Goal: Task Accomplishment & Management: Complete application form

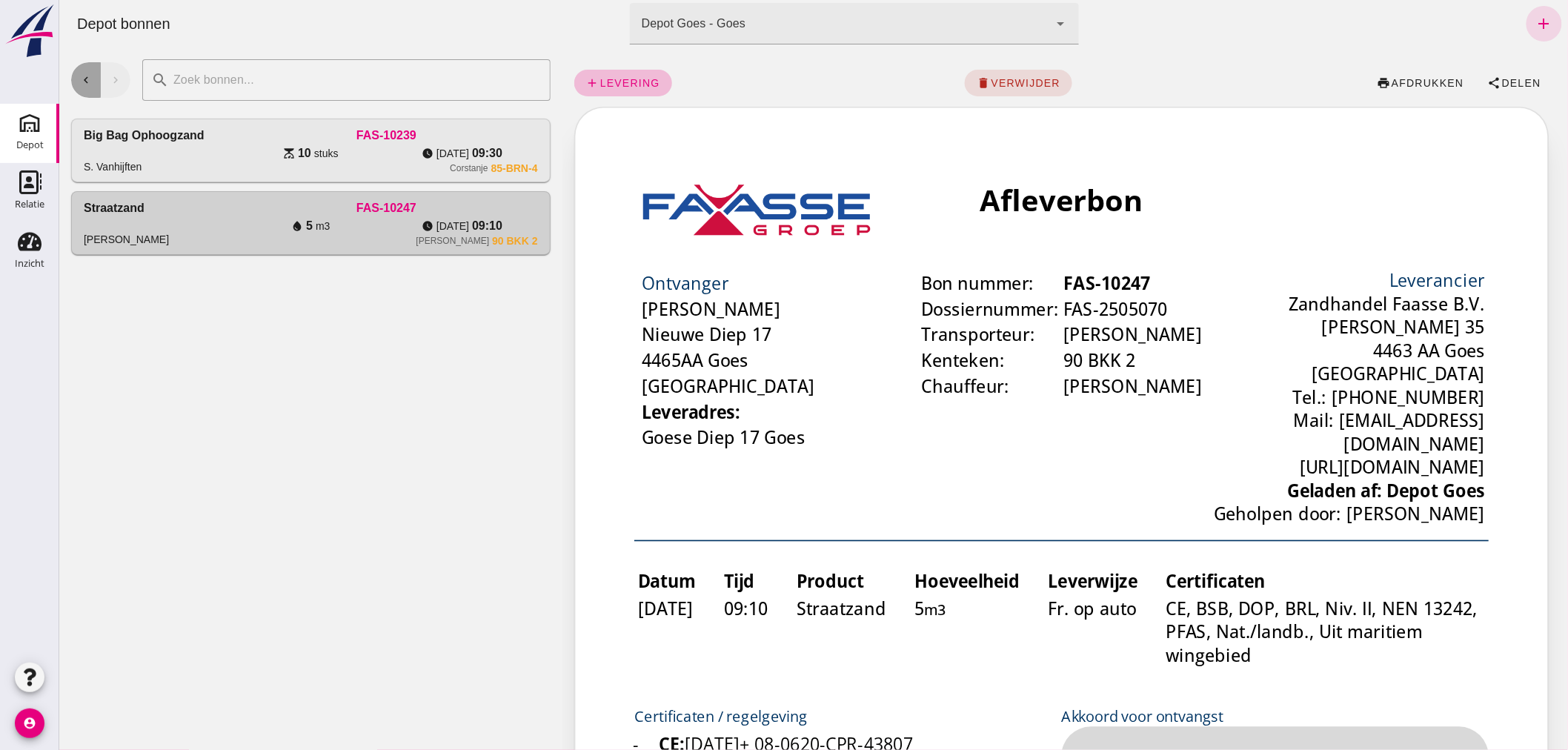
click at [87, 77] on icon "chevron_left" at bounding box center [84, 80] width 13 height 13
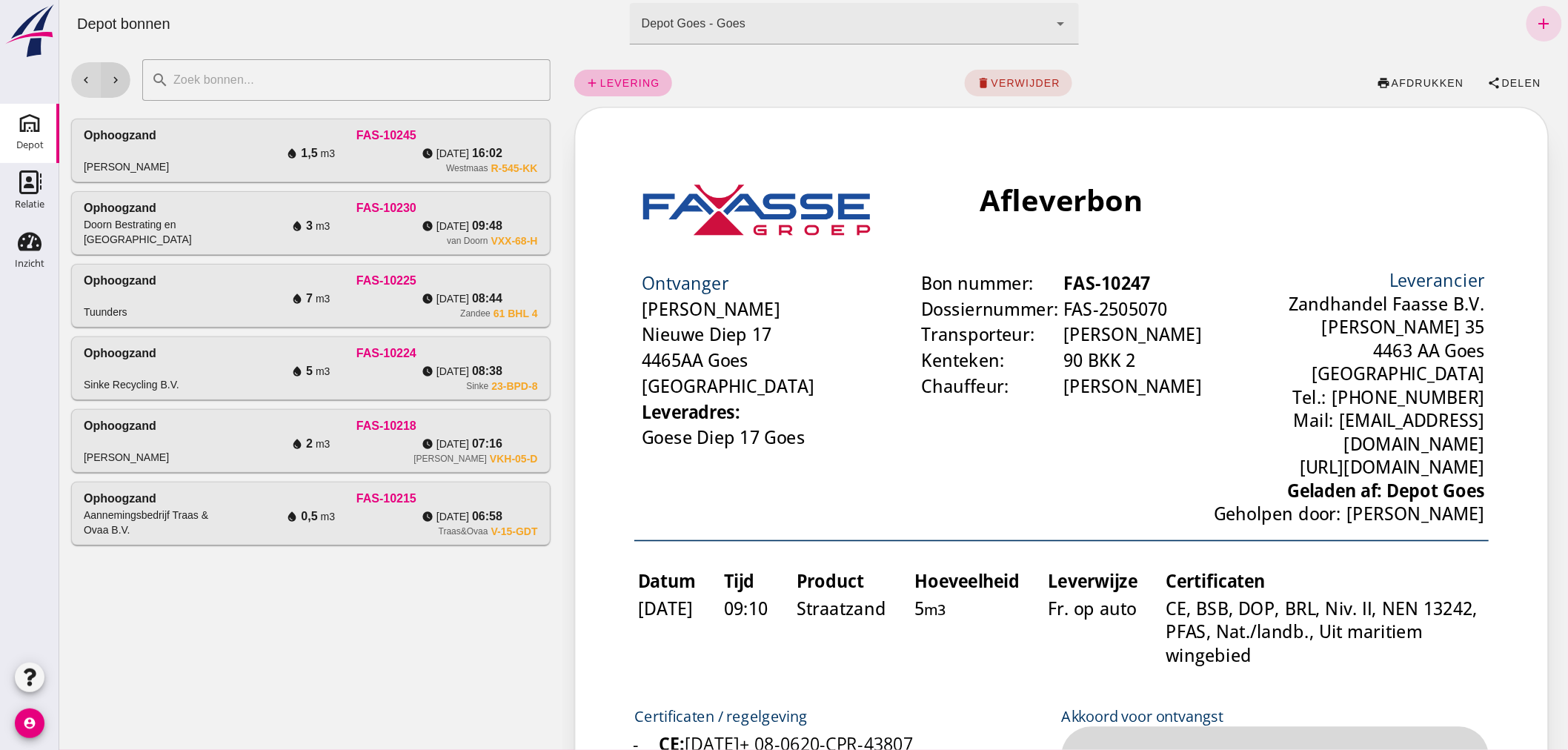
click at [111, 77] on icon "chevron_right" at bounding box center [114, 80] width 13 height 13
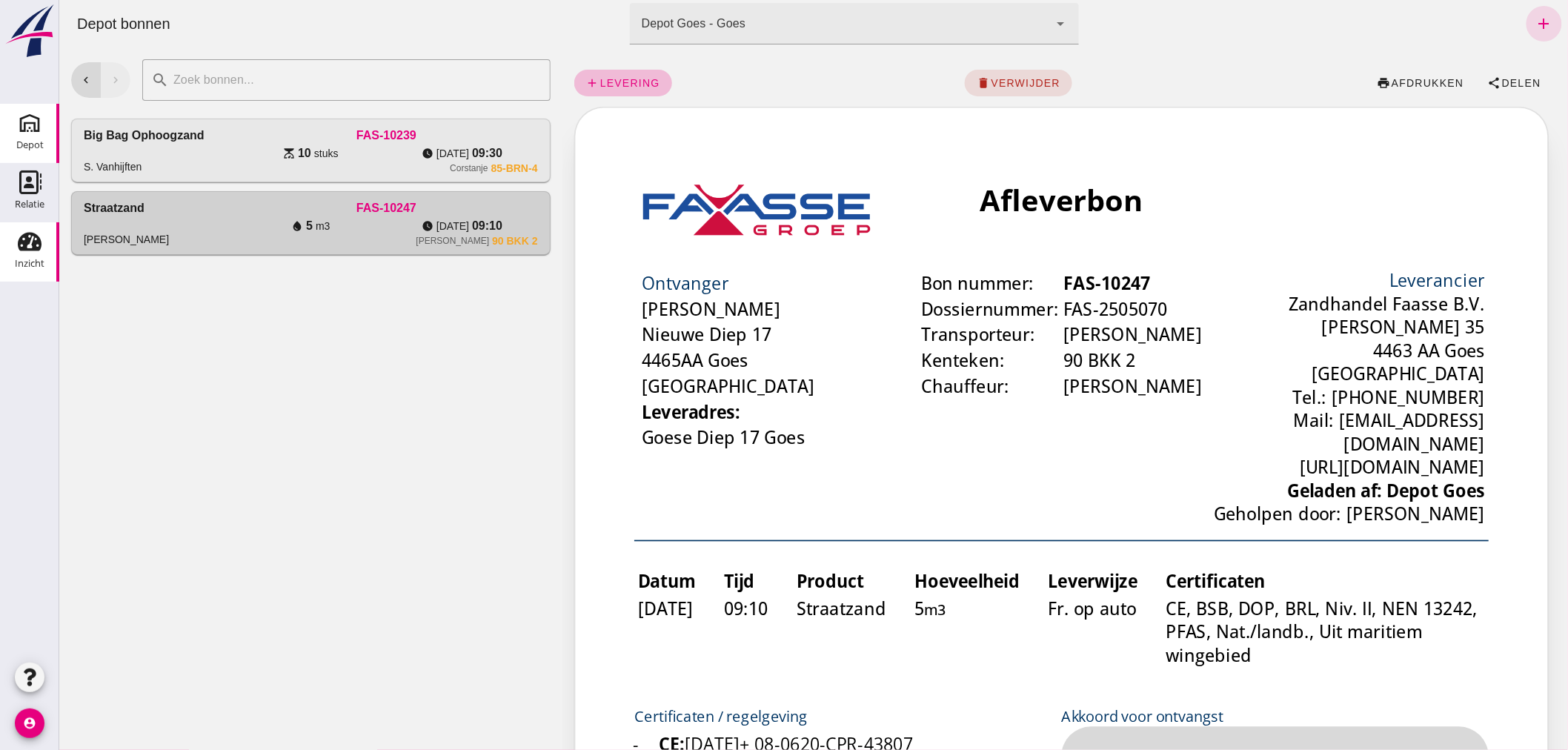
click at [31, 242] on icon "Inzicht" at bounding box center [30, 242] width 23 height 23
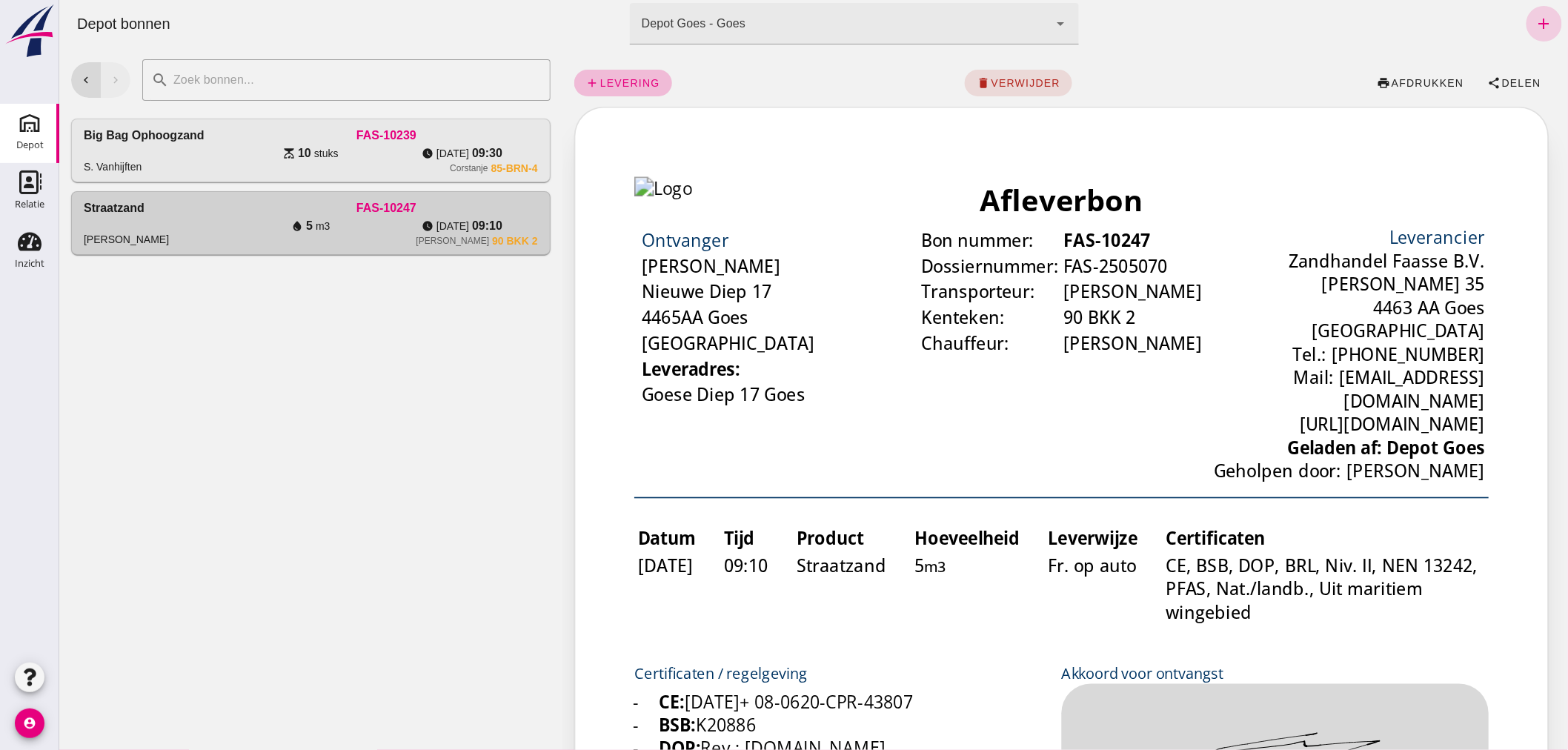
click at [1538, 20] on icon "add" at bounding box center [1543, 23] width 18 height 18
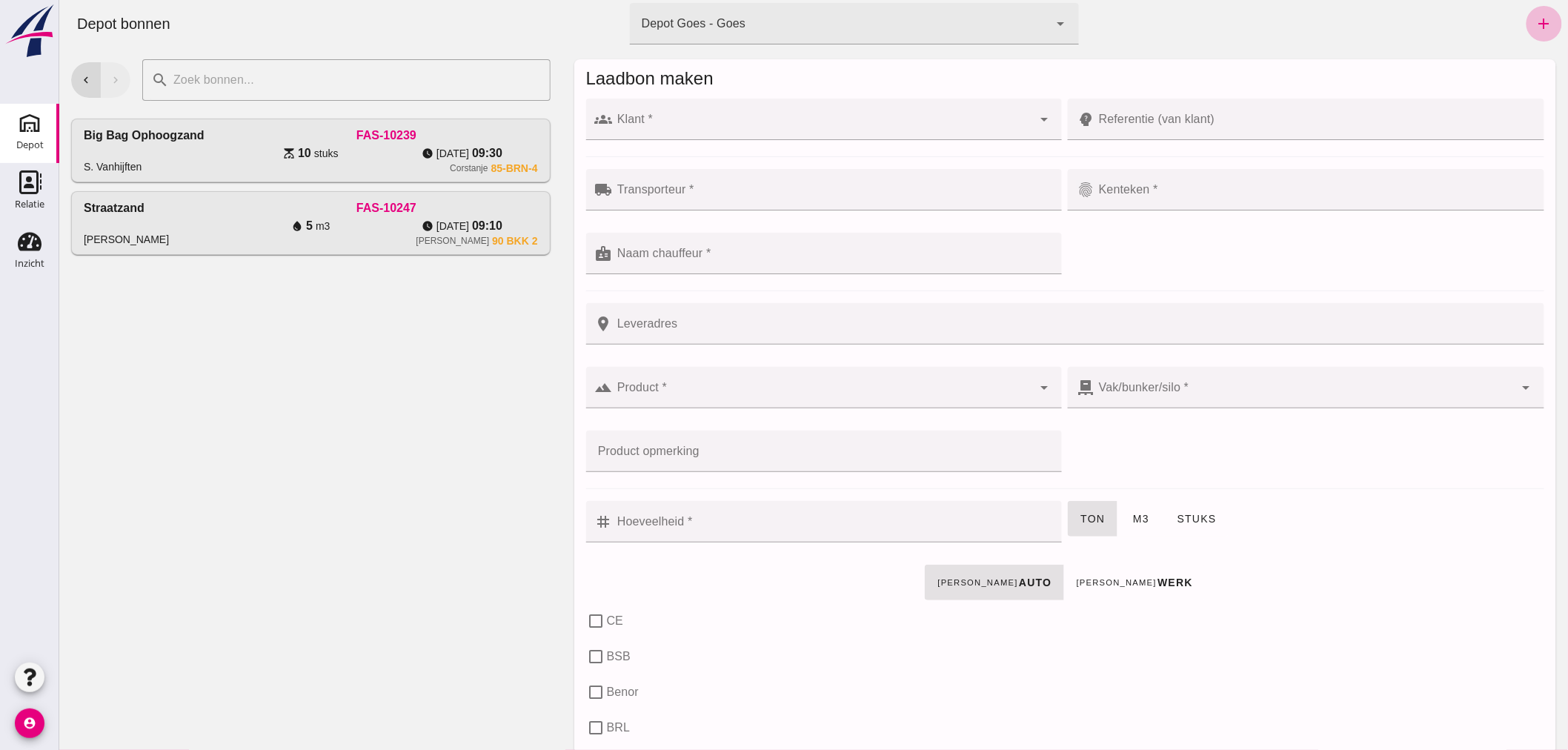
click input "Klant *"
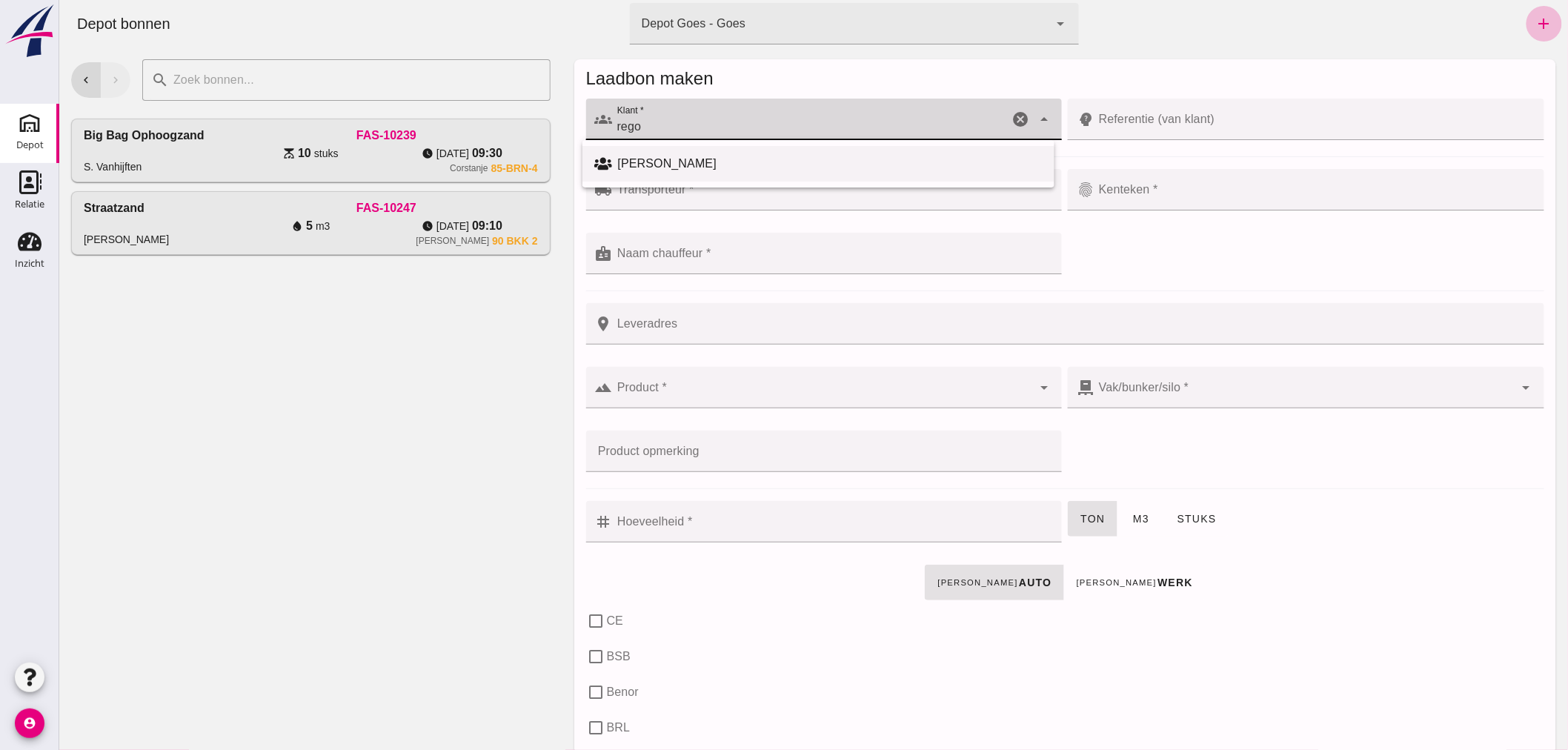
click at [729, 165] on div "[PERSON_NAME]" at bounding box center [829, 163] width 424 height 18
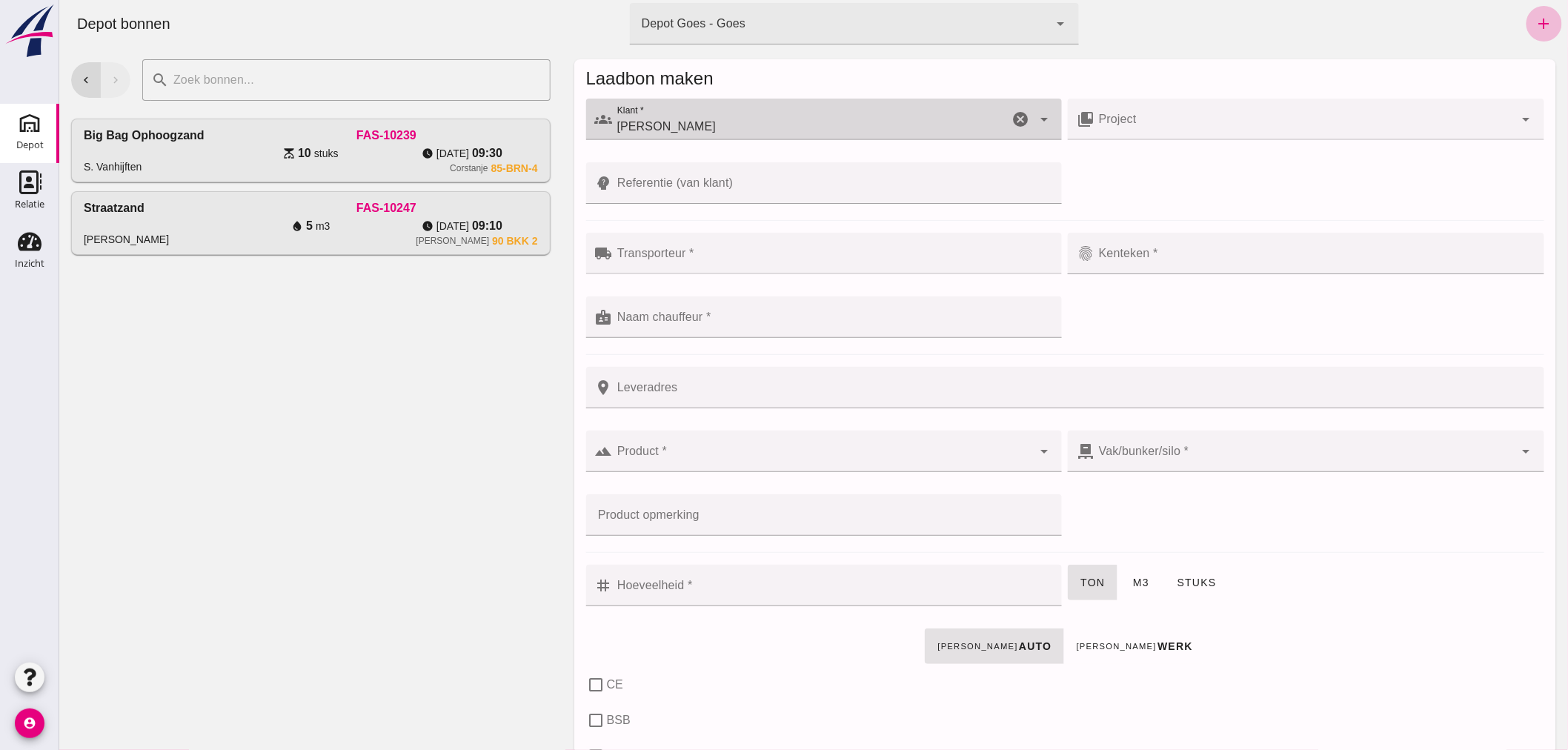
type input "[PERSON_NAME]"
click input "Transporteur *"
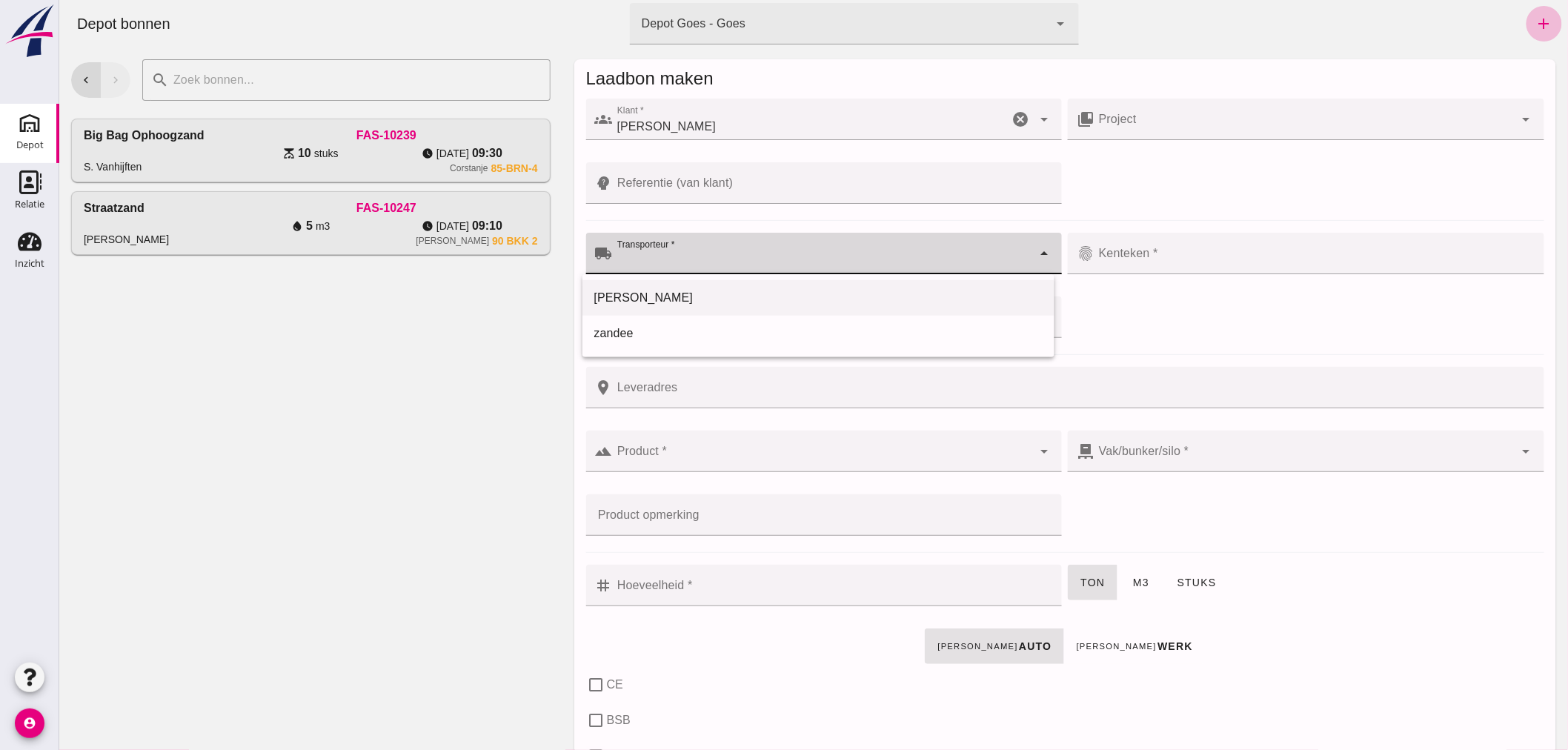
click at [682, 296] on div "[PERSON_NAME]" at bounding box center [818, 298] width 449 height 18
type input "[PERSON_NAME]"
click input "Kenteken *"
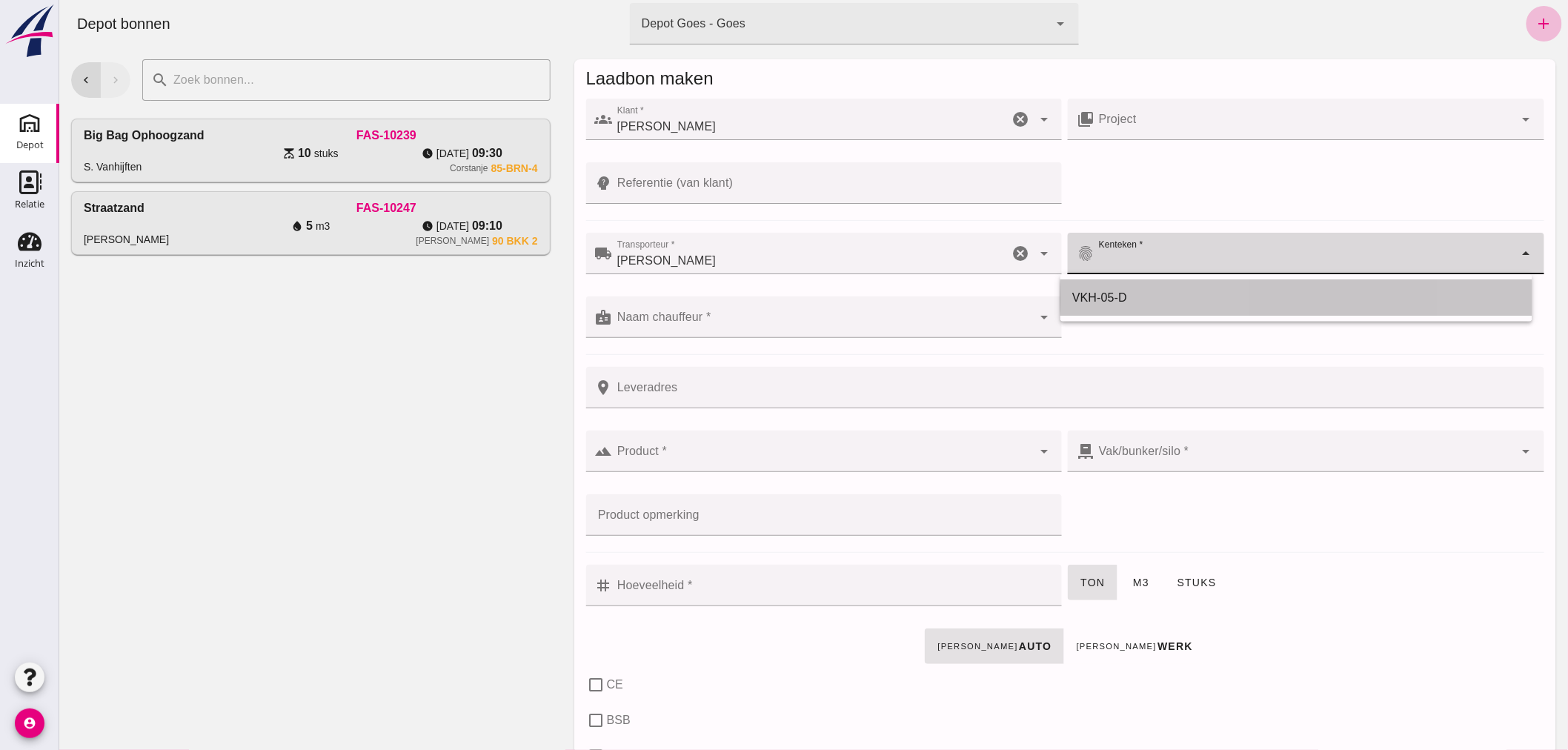
click at [1139, 289] on div "VKH-05-D" at bounding box center [1296, 298] width 449 height 18
type input "VKH-05-D"
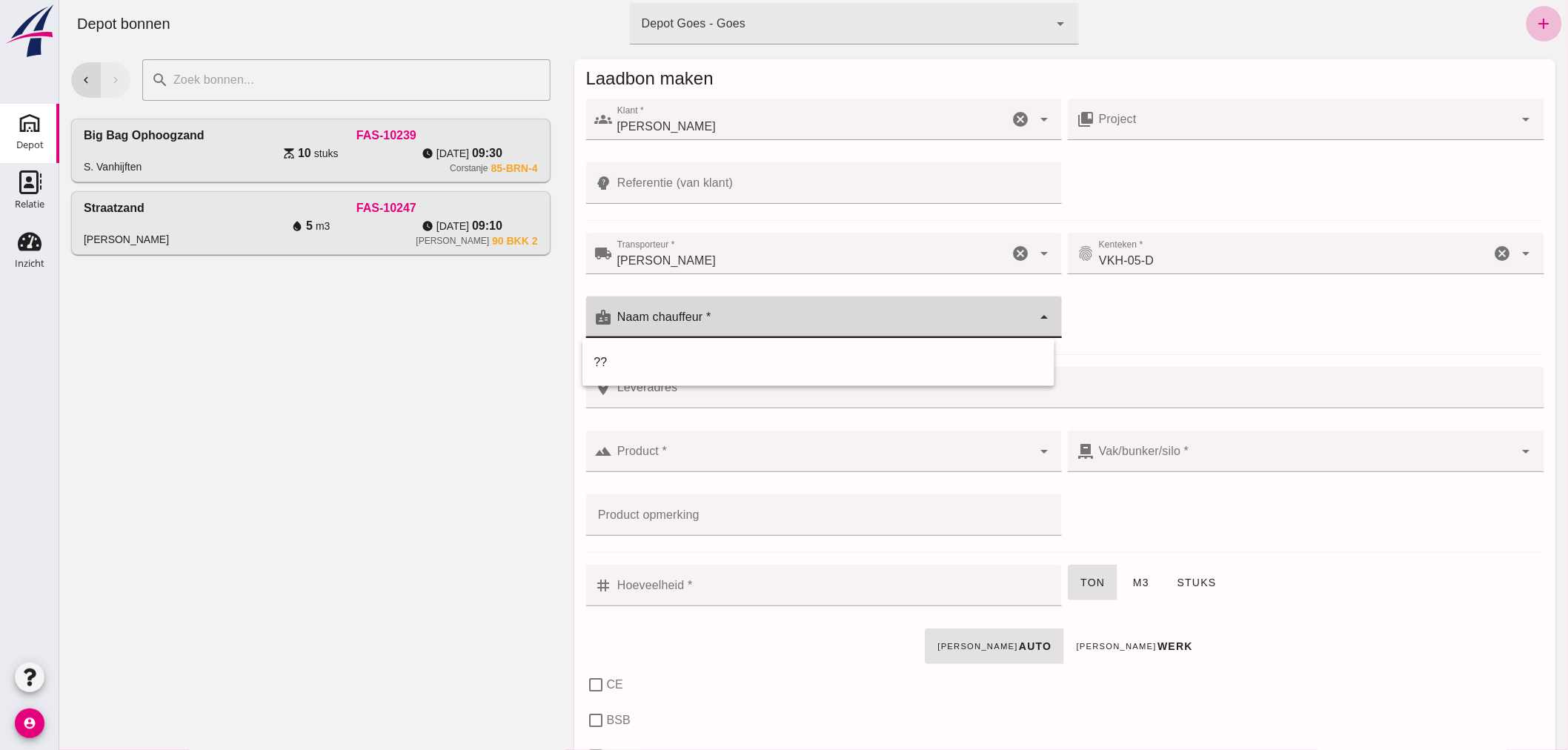
click input "Naam chauffeur *"
click div "??"
type input "??"
click input "Product *"
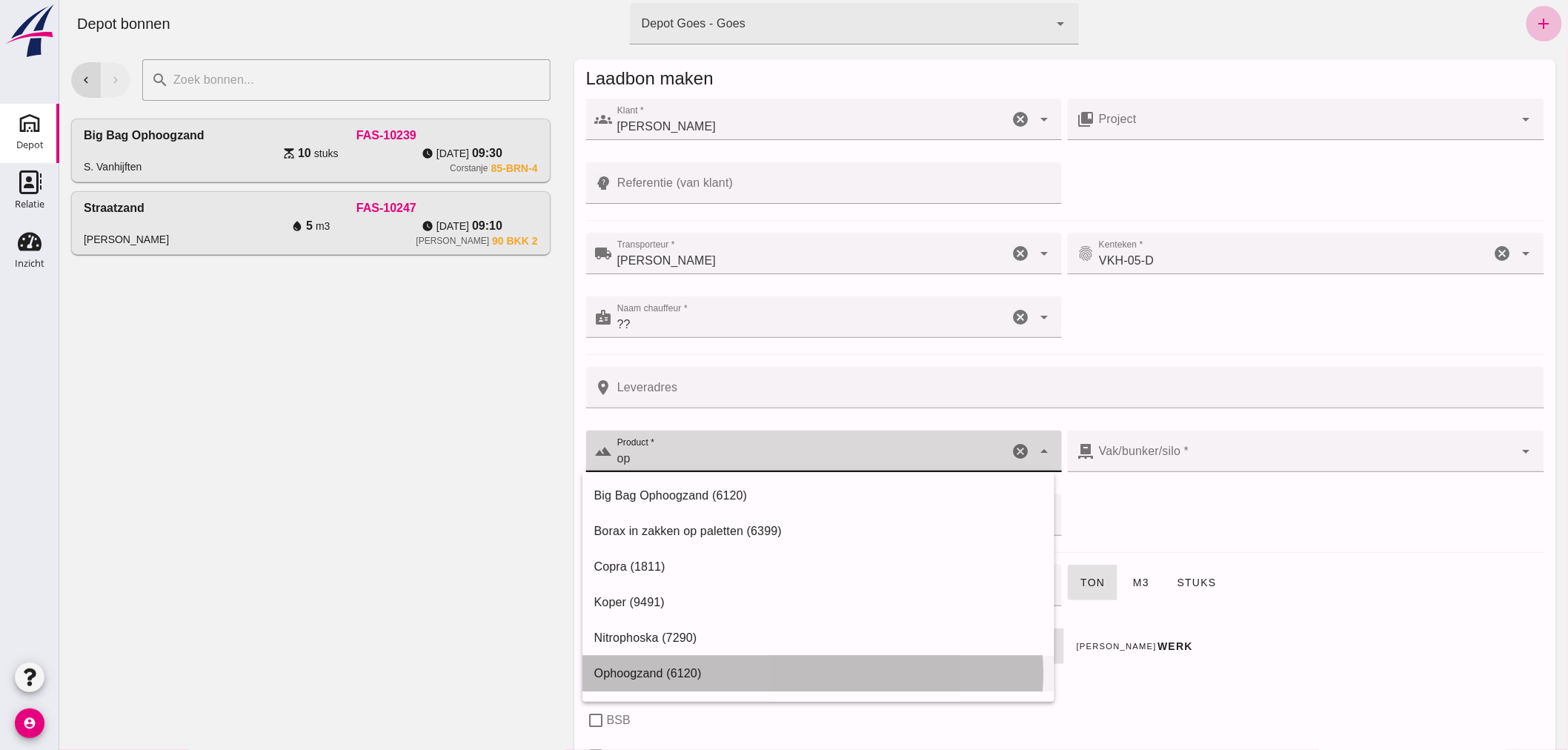
click at [672, 665] on div "Ophoogzand (6120)" at bounding box center [818, 673] width 449 height 18
type input "Ophoogzand (6120)"
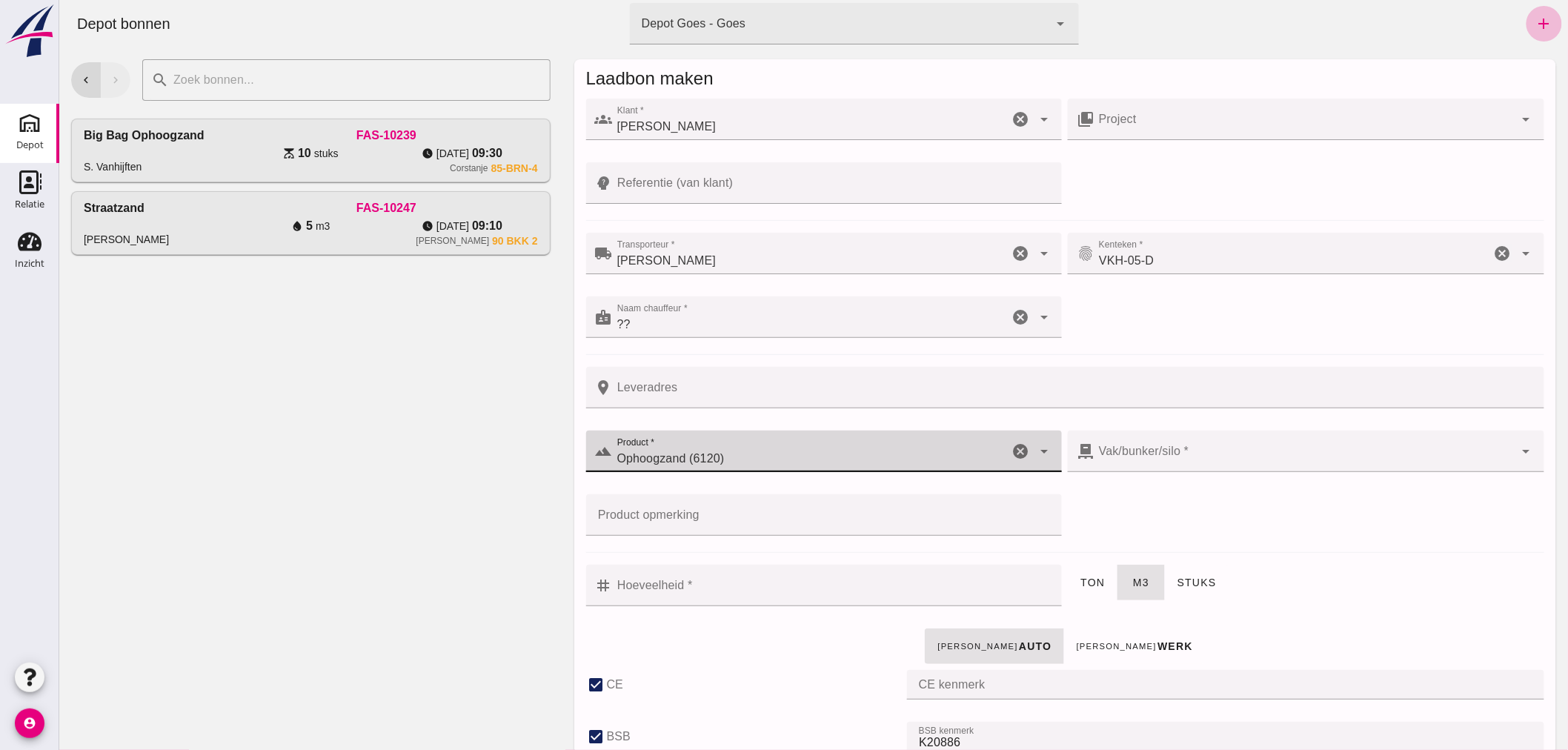
type input "38"
checkbox input "true"
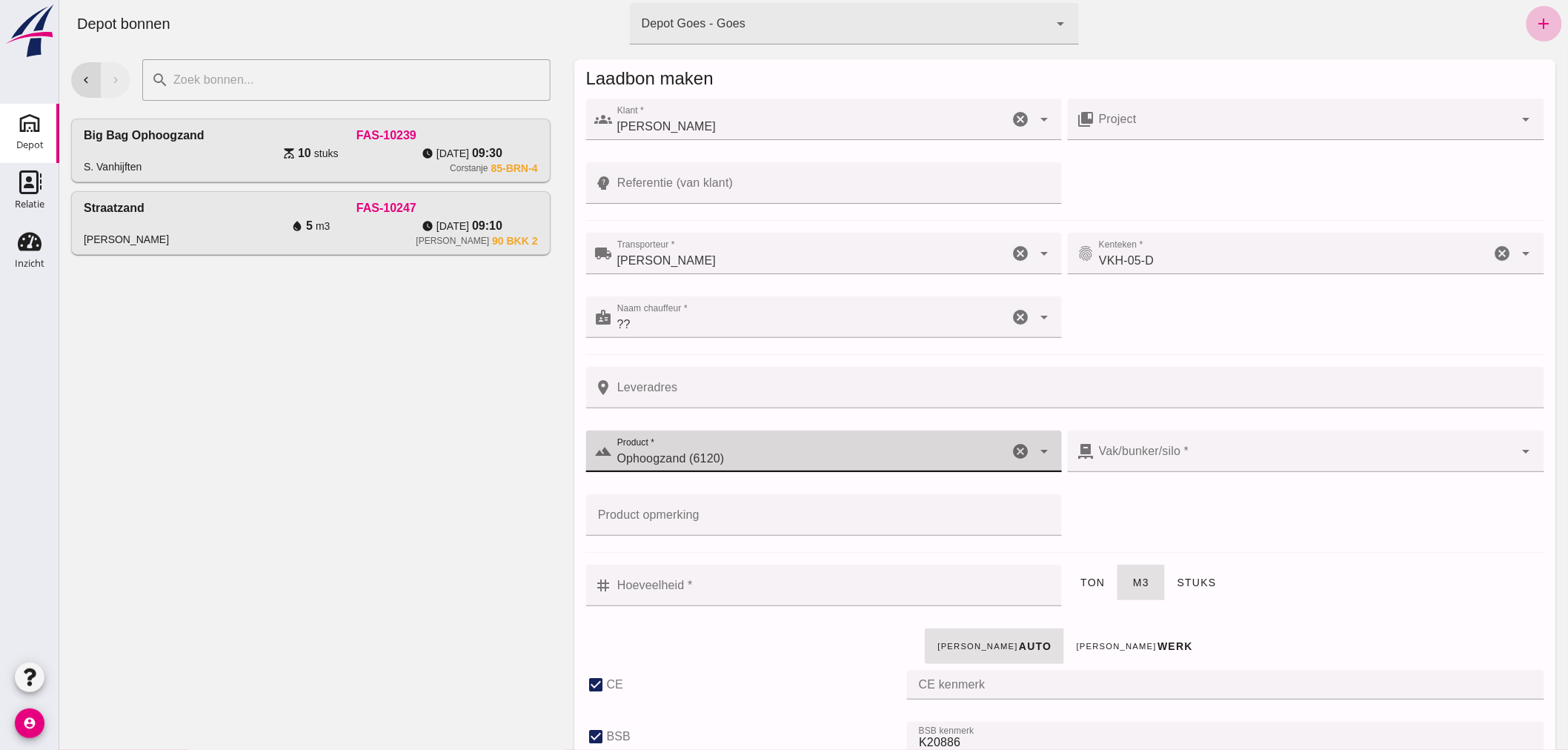
type input "40"
checkbox input "true"
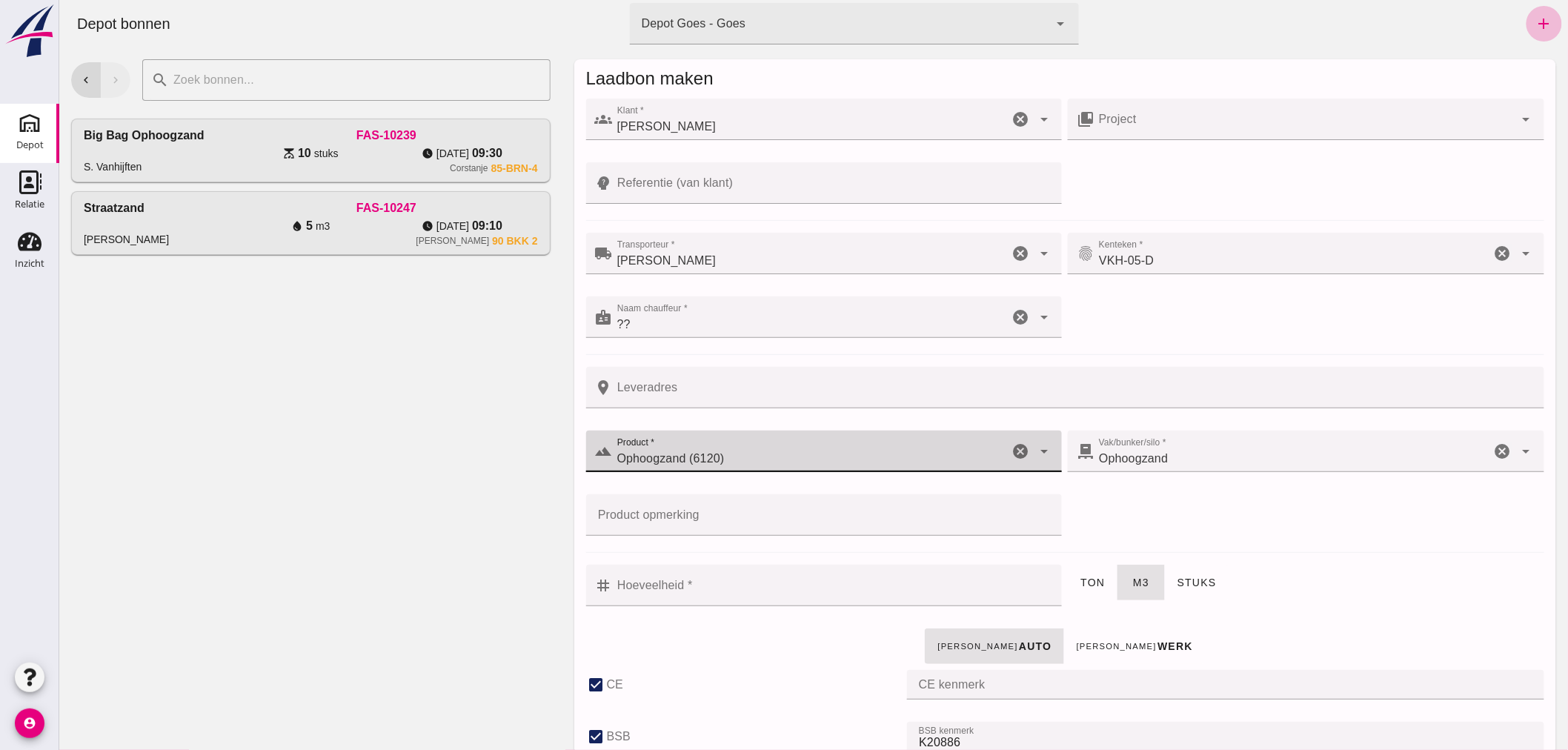
type input "Ophoogzand (6120)"
click input "Hoeveelheid *"
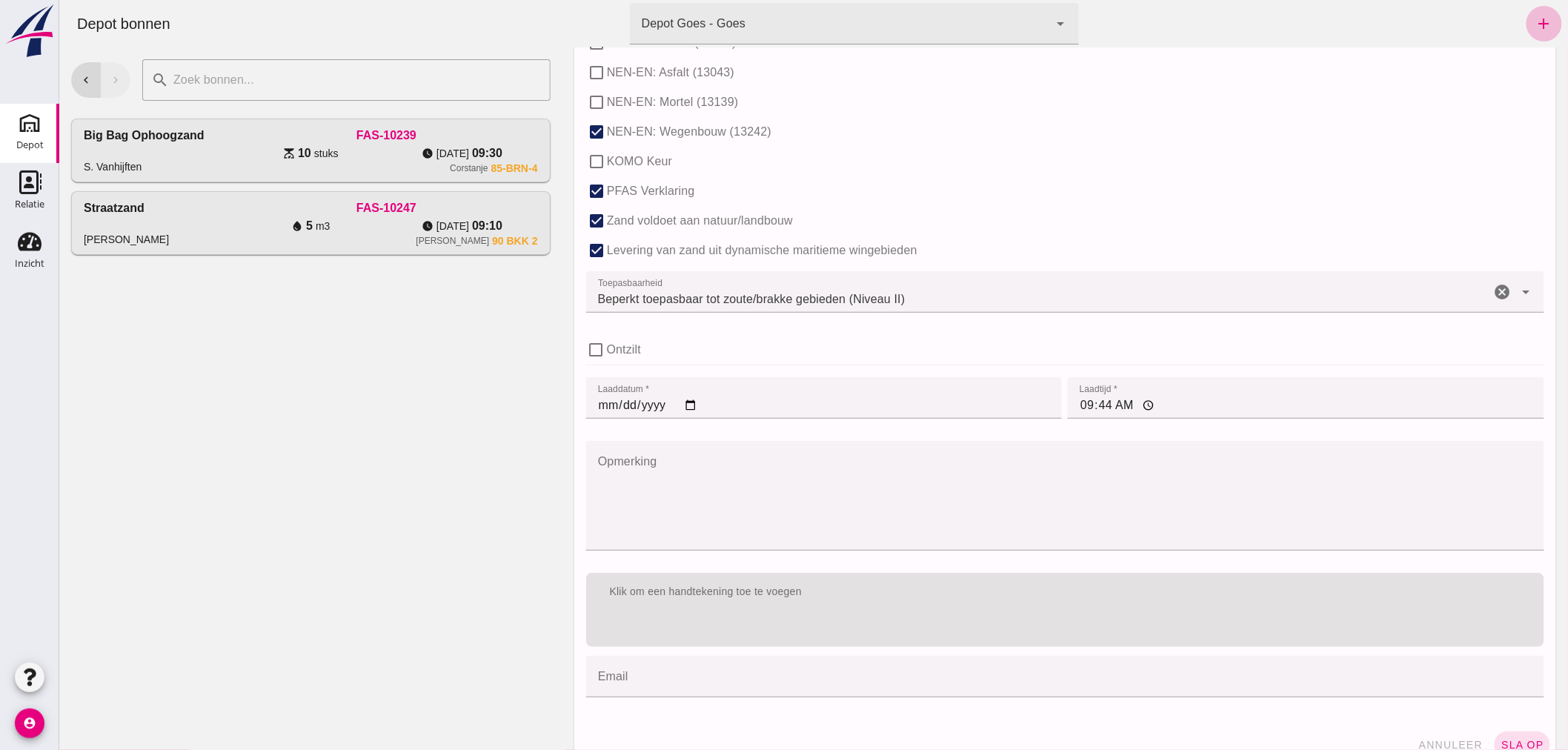
scroll to position [906, 0]
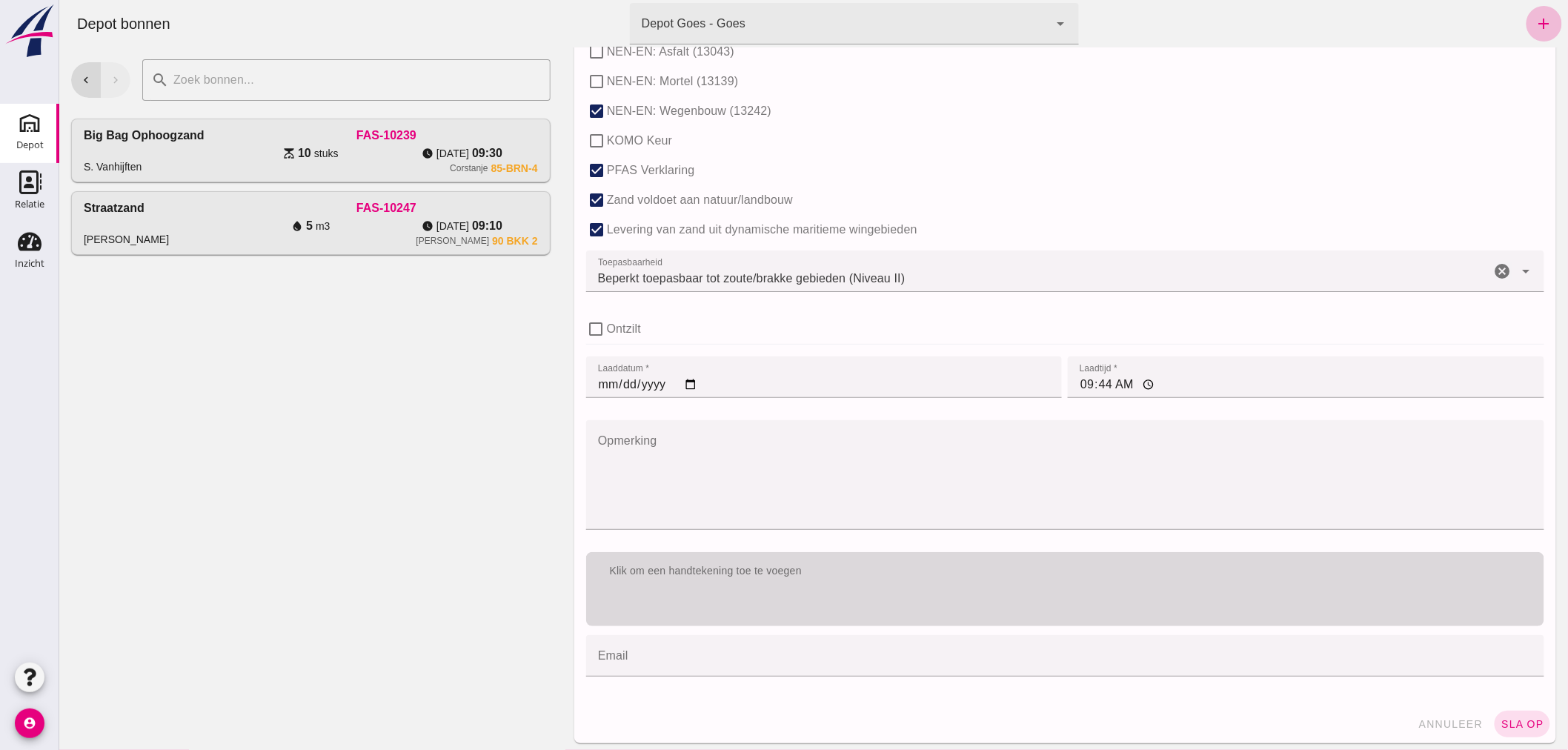
type input "1.5"
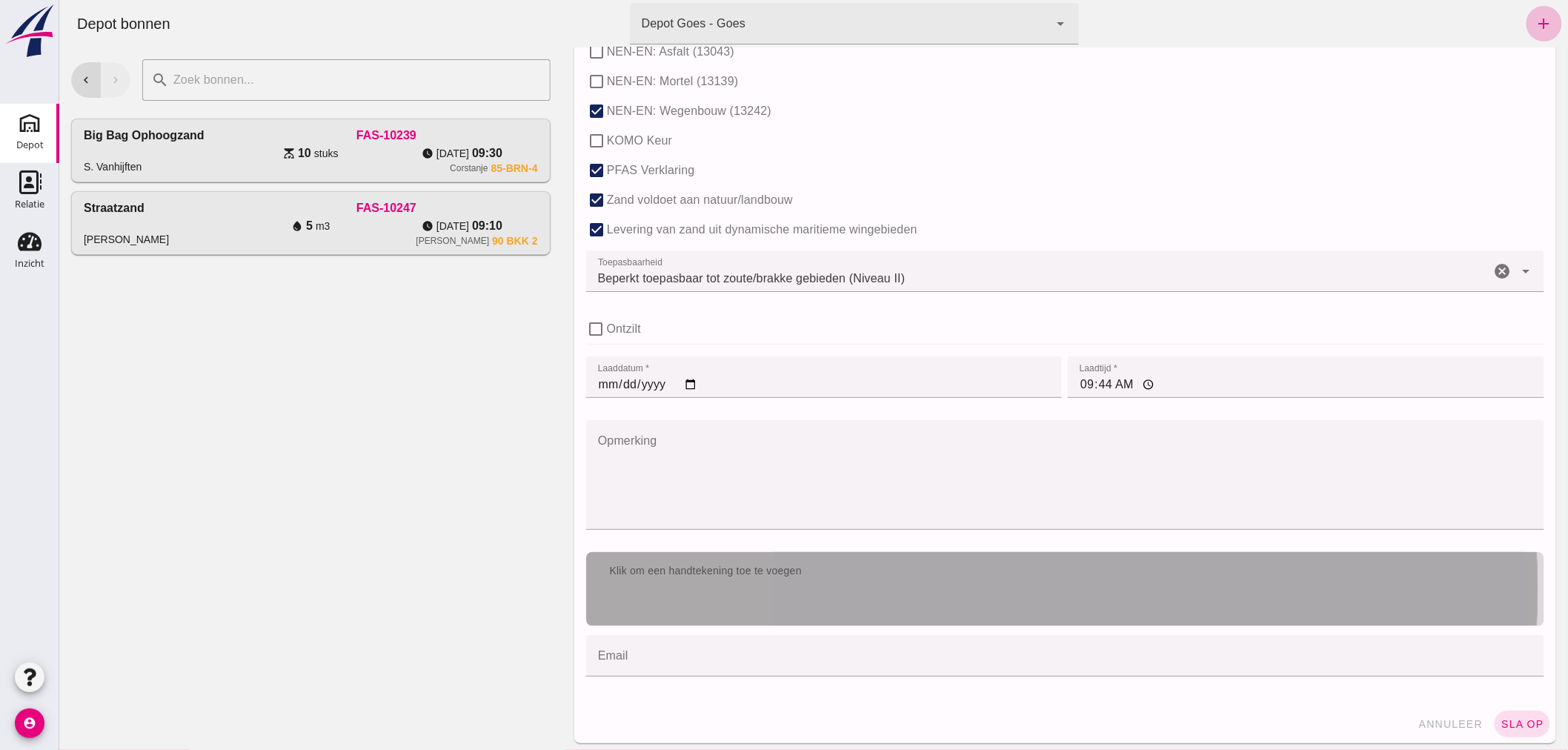
click at [834, 605] on div "Klik om een handtekening toe te voegen" at bounding box center [1065, 589] width 958 height 74
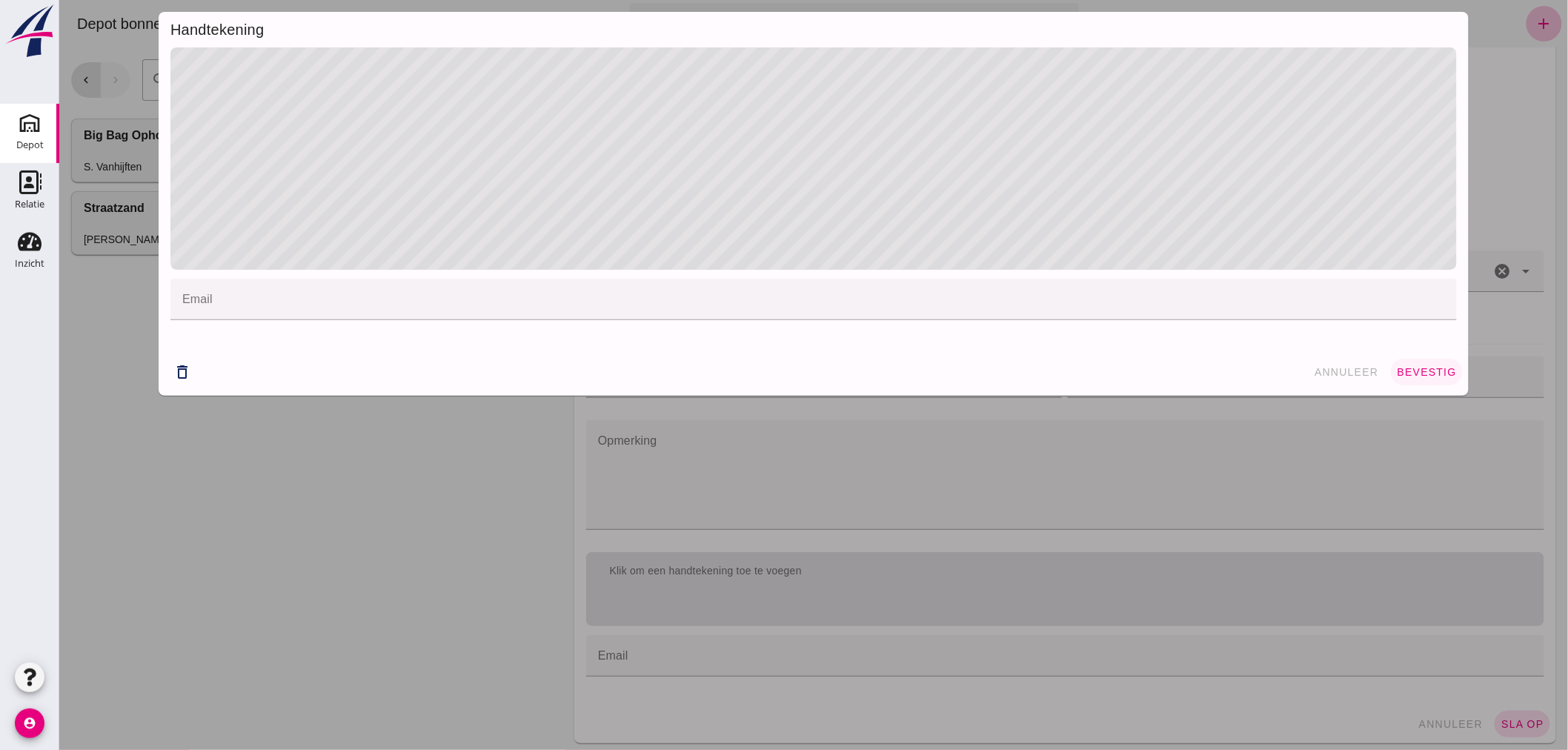
click span "bevestig"
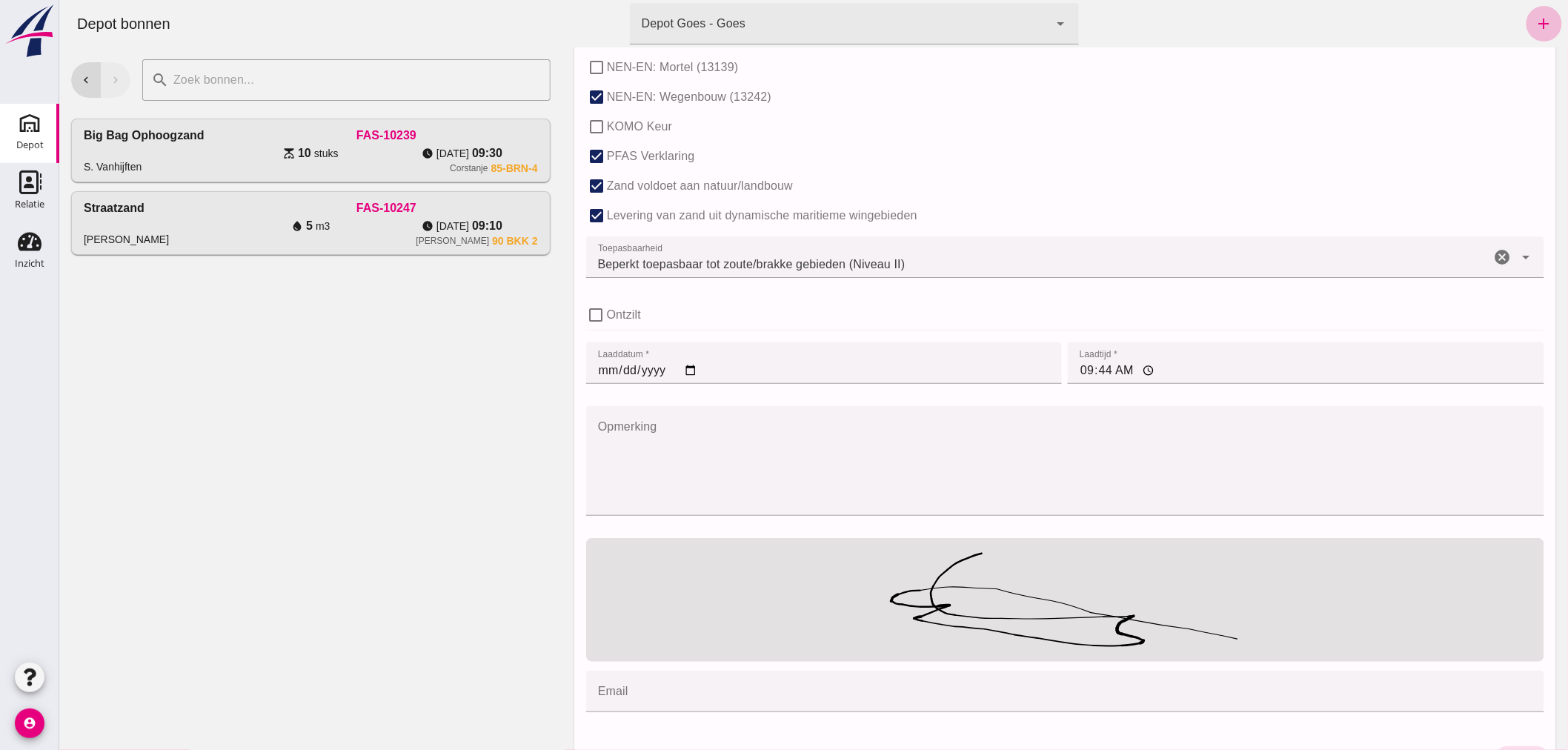
scroll to position [960, 0]
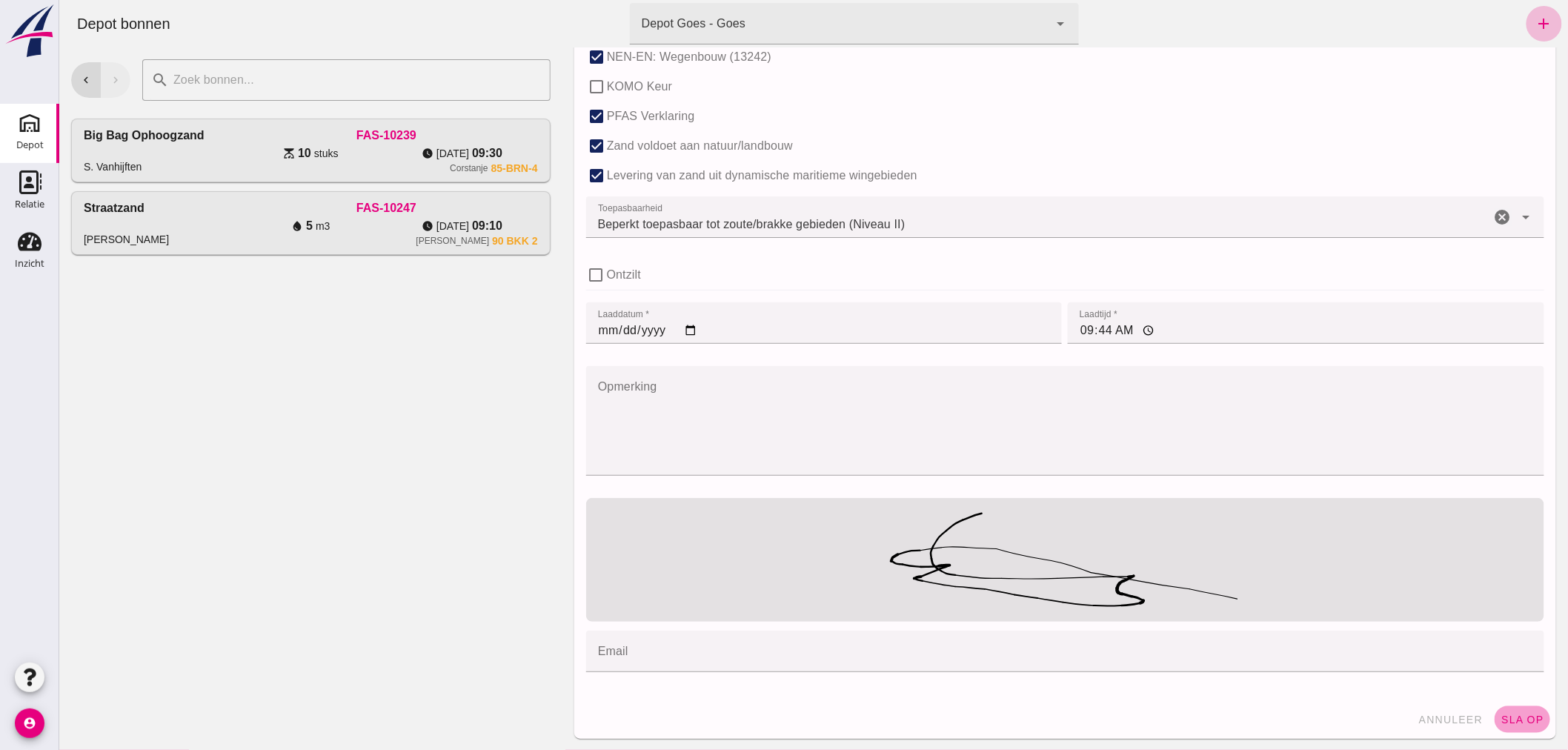
click span "sla op"
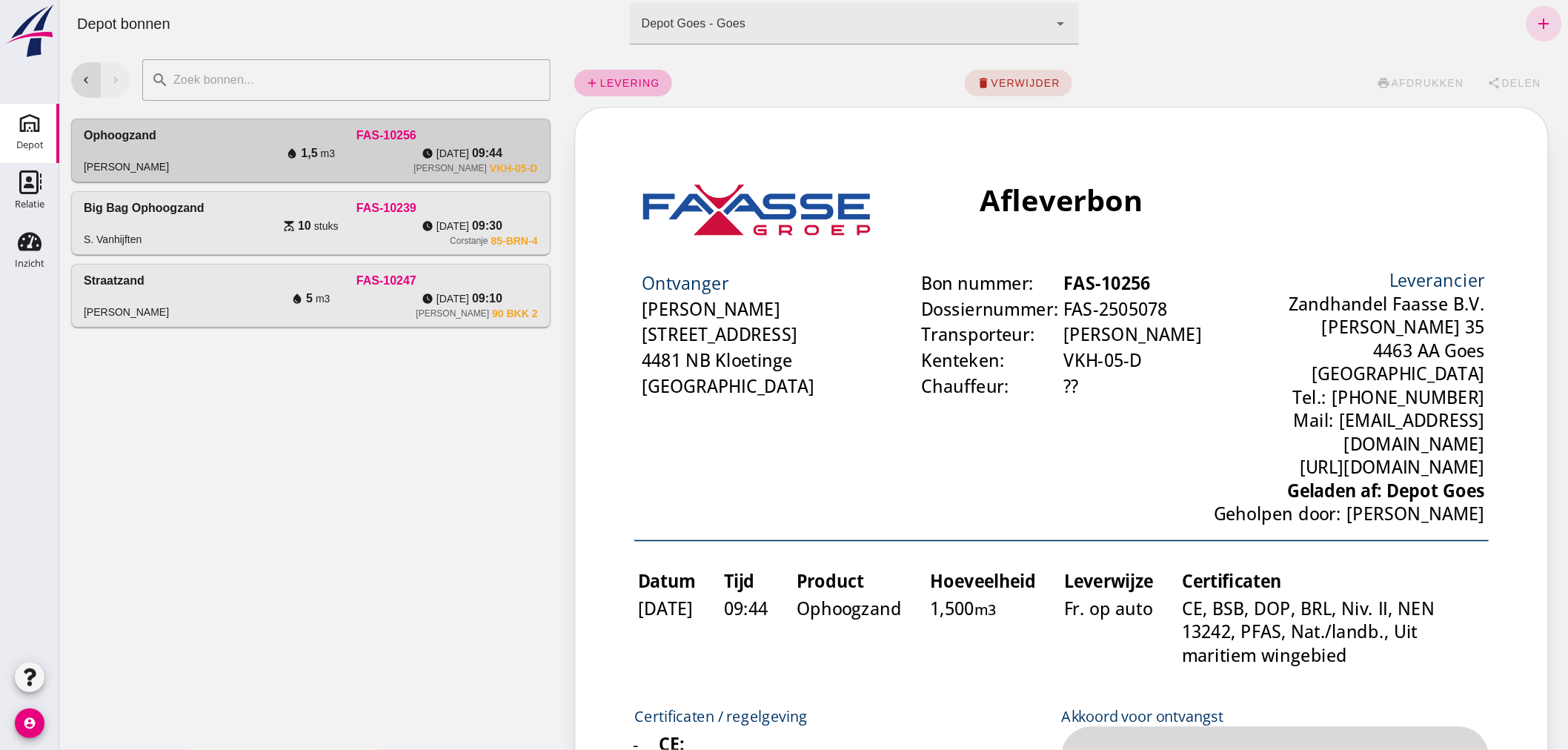
scroll to position [0, 0]
click at [27, 243] on use at bounding box center [30, 242] width 23 height 19
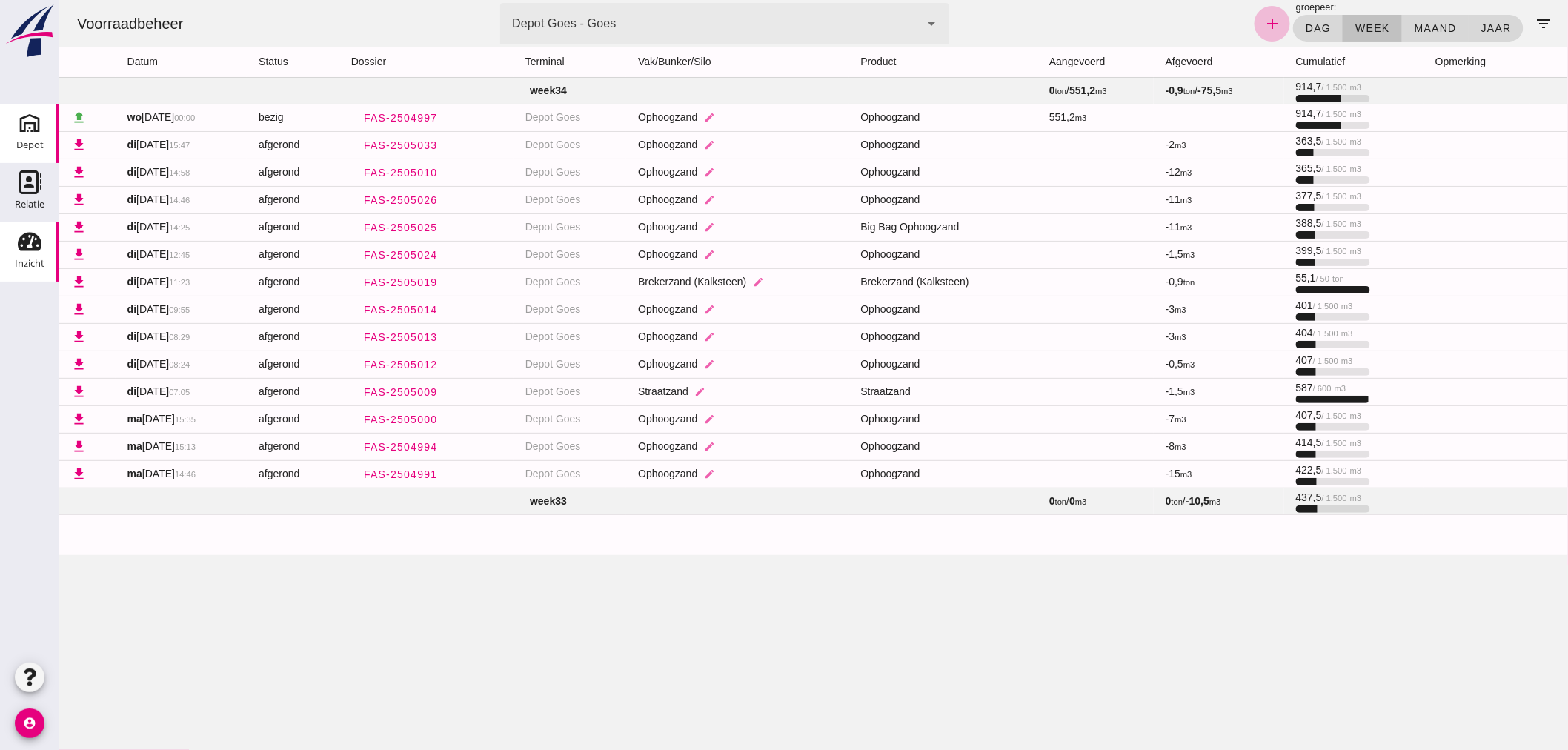
click at [27, 135] on div "Depot" at bounding box center [30, 145] width 27 height 21
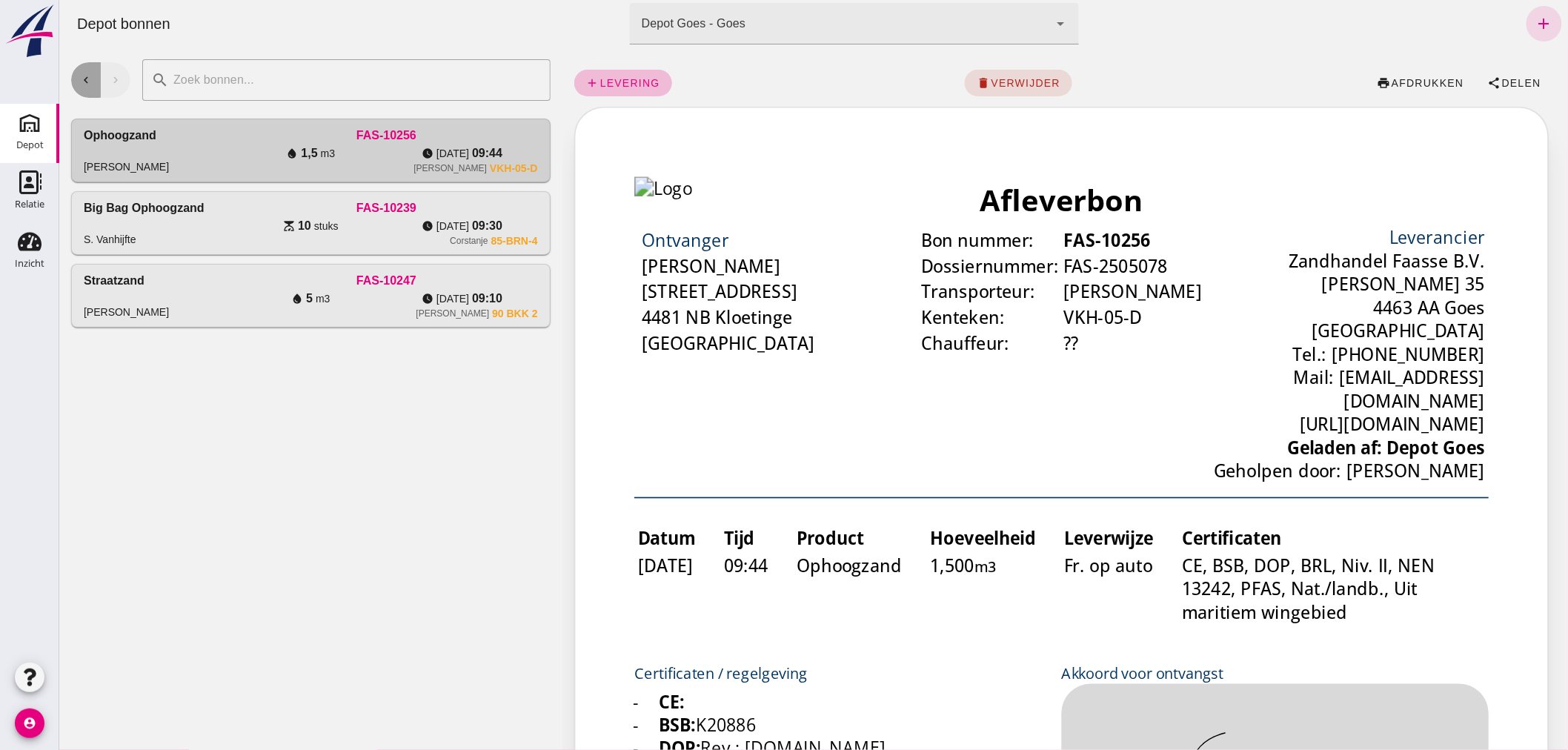
click at [81, 77] on icon "chevron_left" at bounding box center [84, 80] width 13 height 13
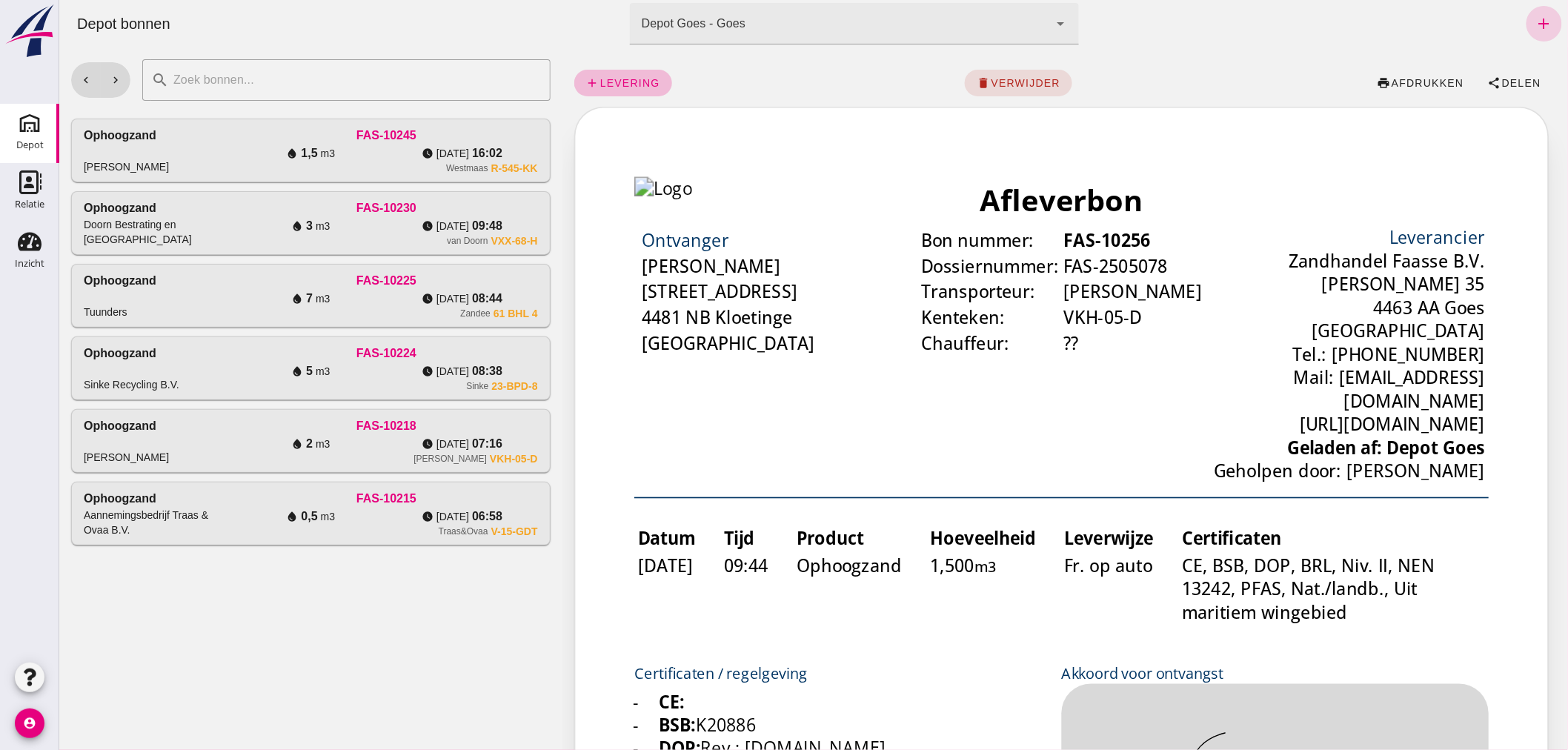
click link "add"
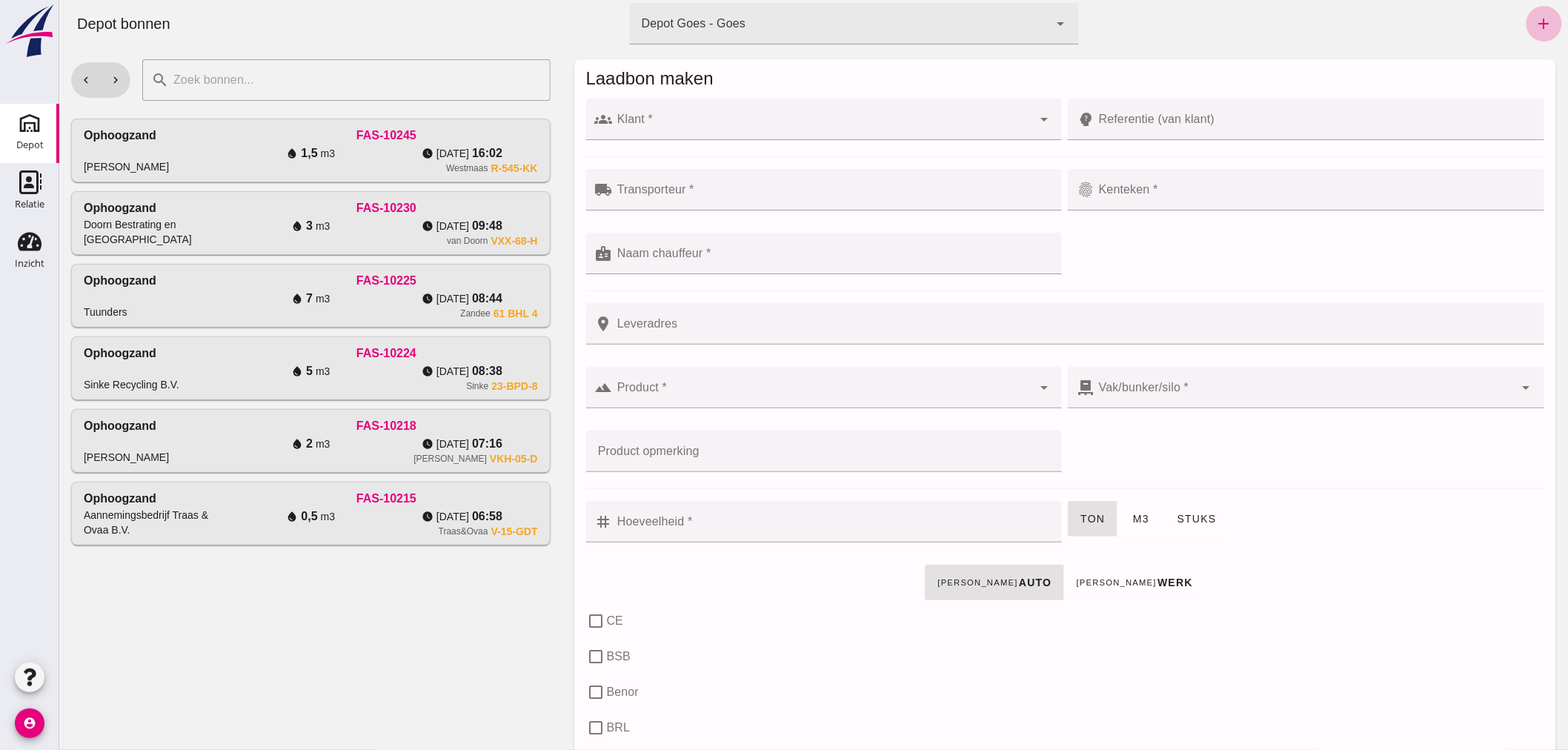
click div
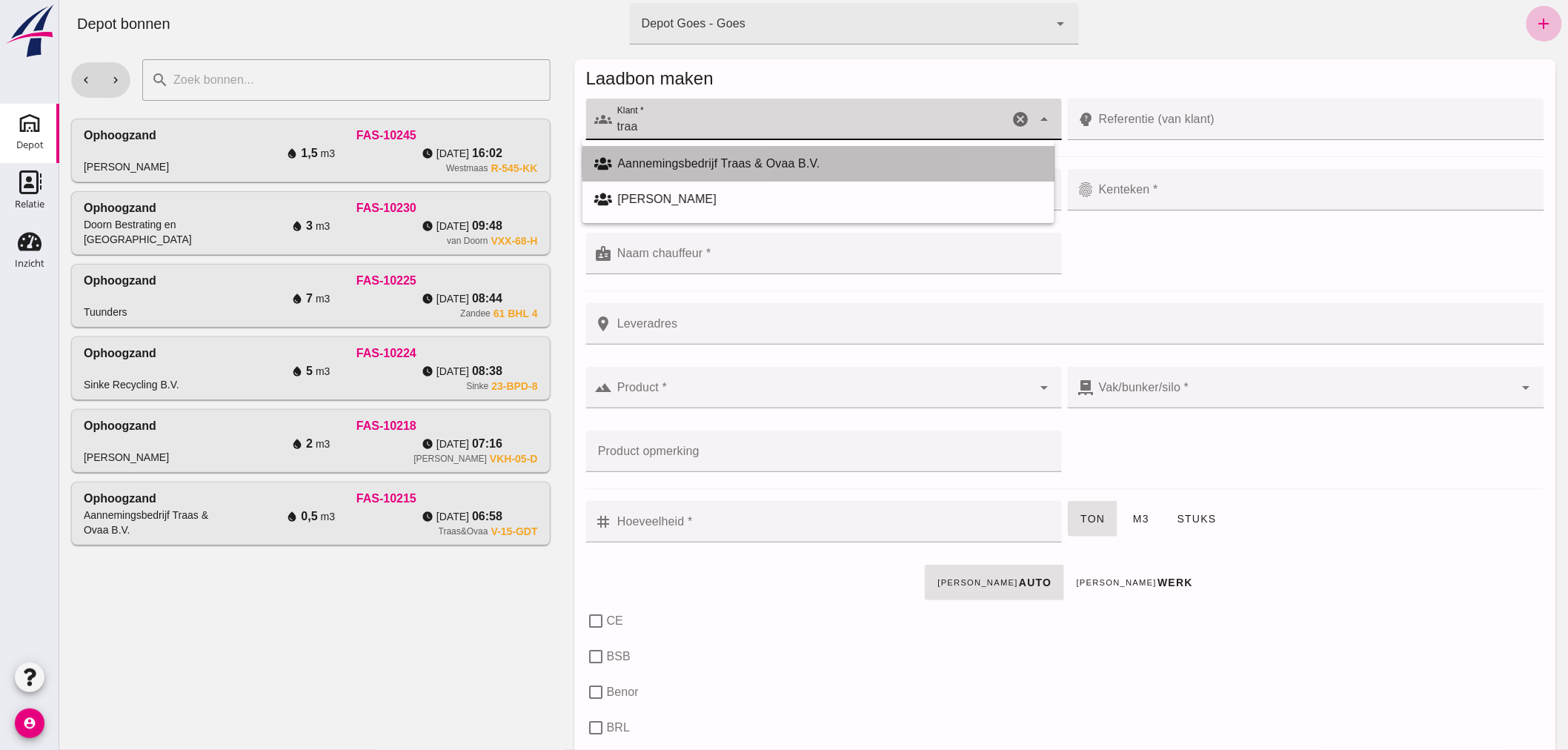
click at [774, 157] on div "Aannemingsbedrijf Traas & Ovaa B.V." at bounding box center [829, 163] width 424 height 18
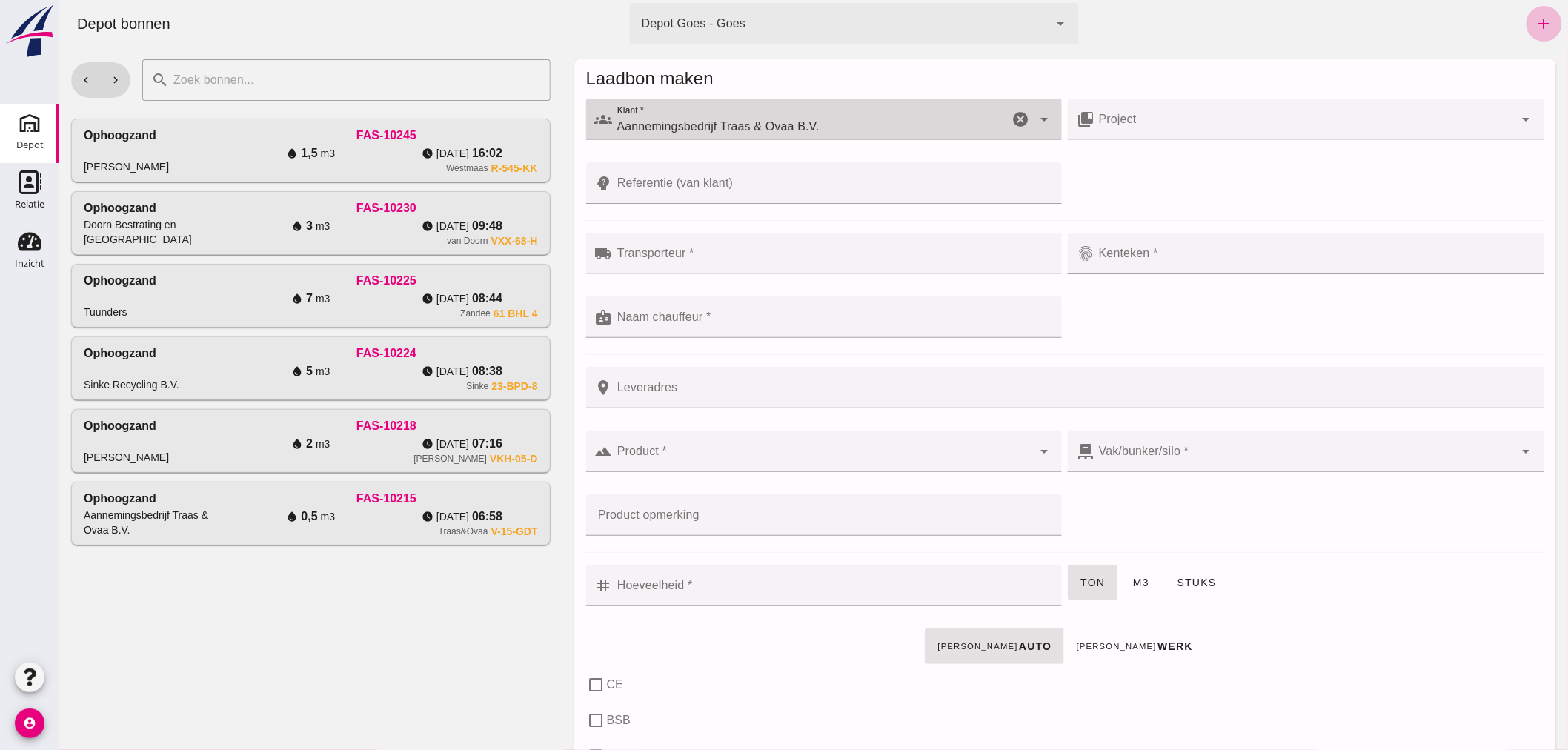
type input "Aannemingsbedrijf Traas & Ovaa B.V."
click input "Referentie (van klant)"
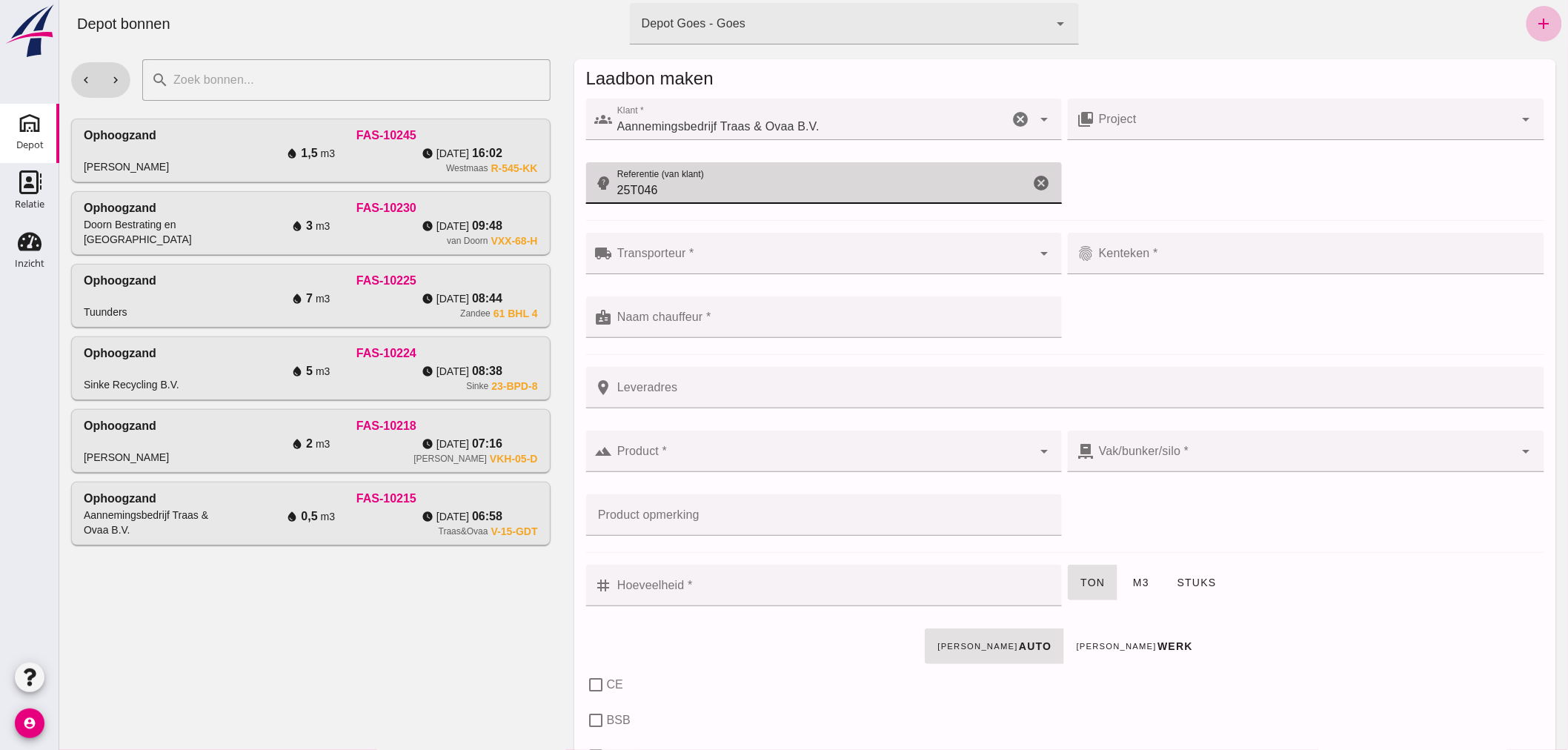
type input "25T046"
click input "Transporteur *"
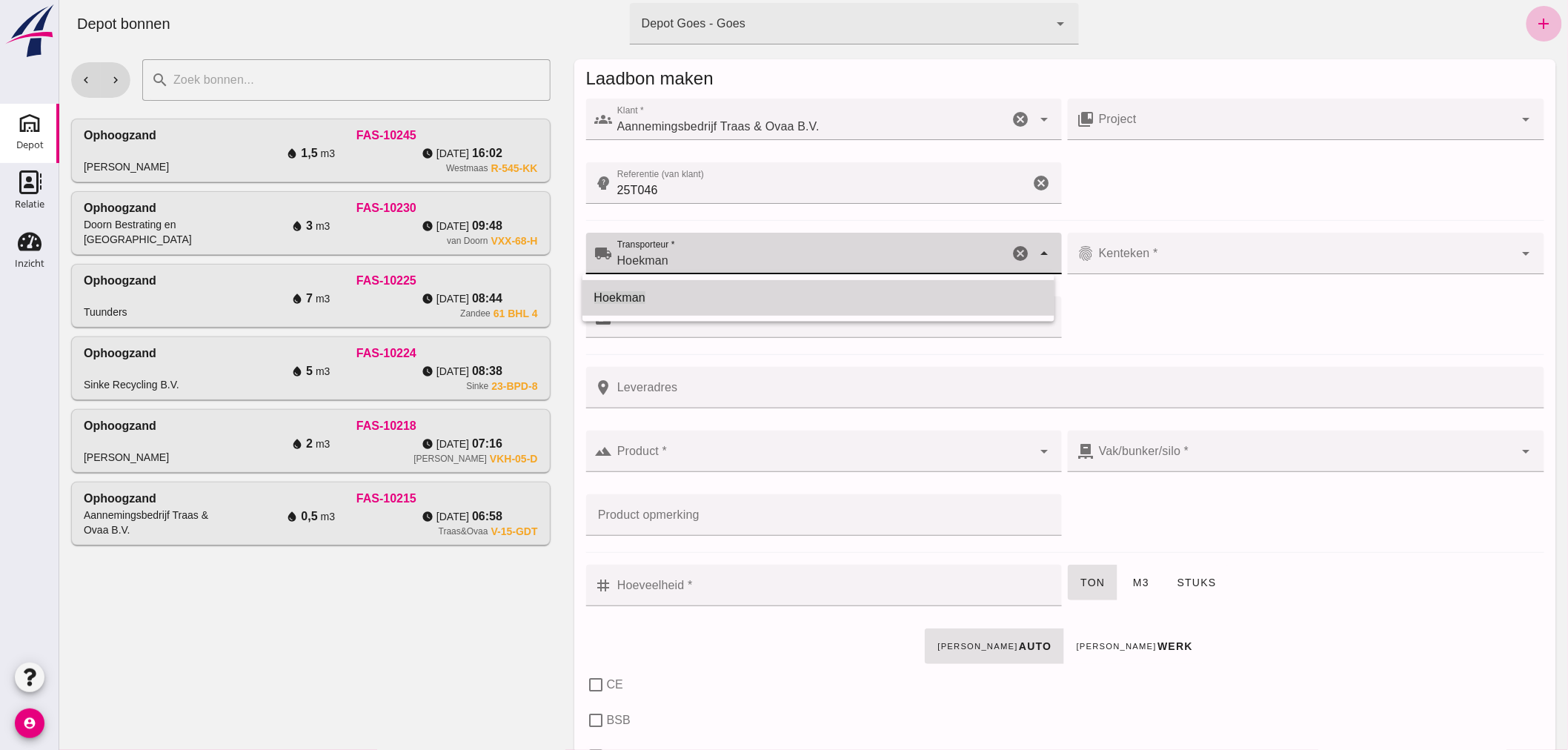
click at [749, 304] on div "Hoekman" at bounding box center [818, 298] width 449 height 18
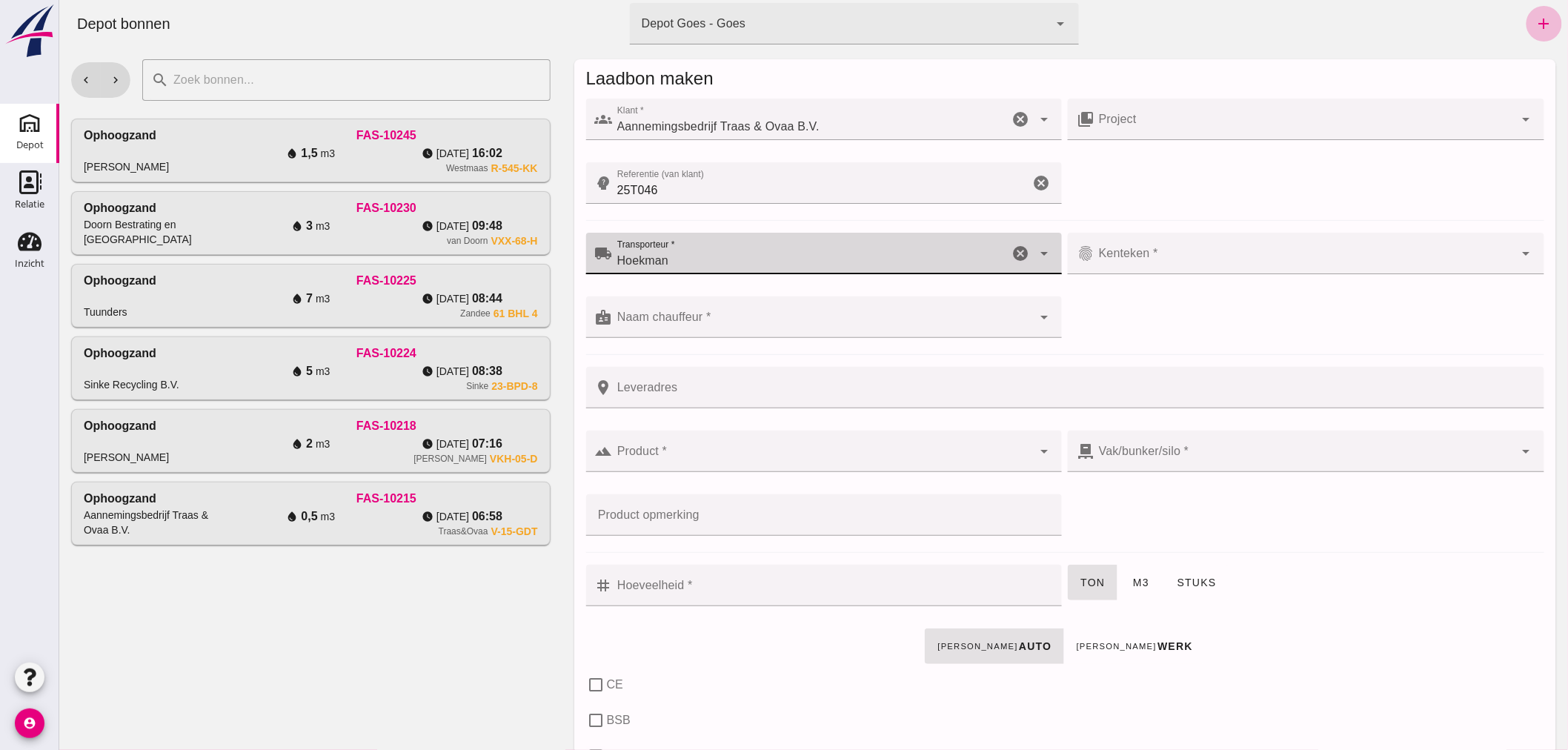
type input "Hoekman"
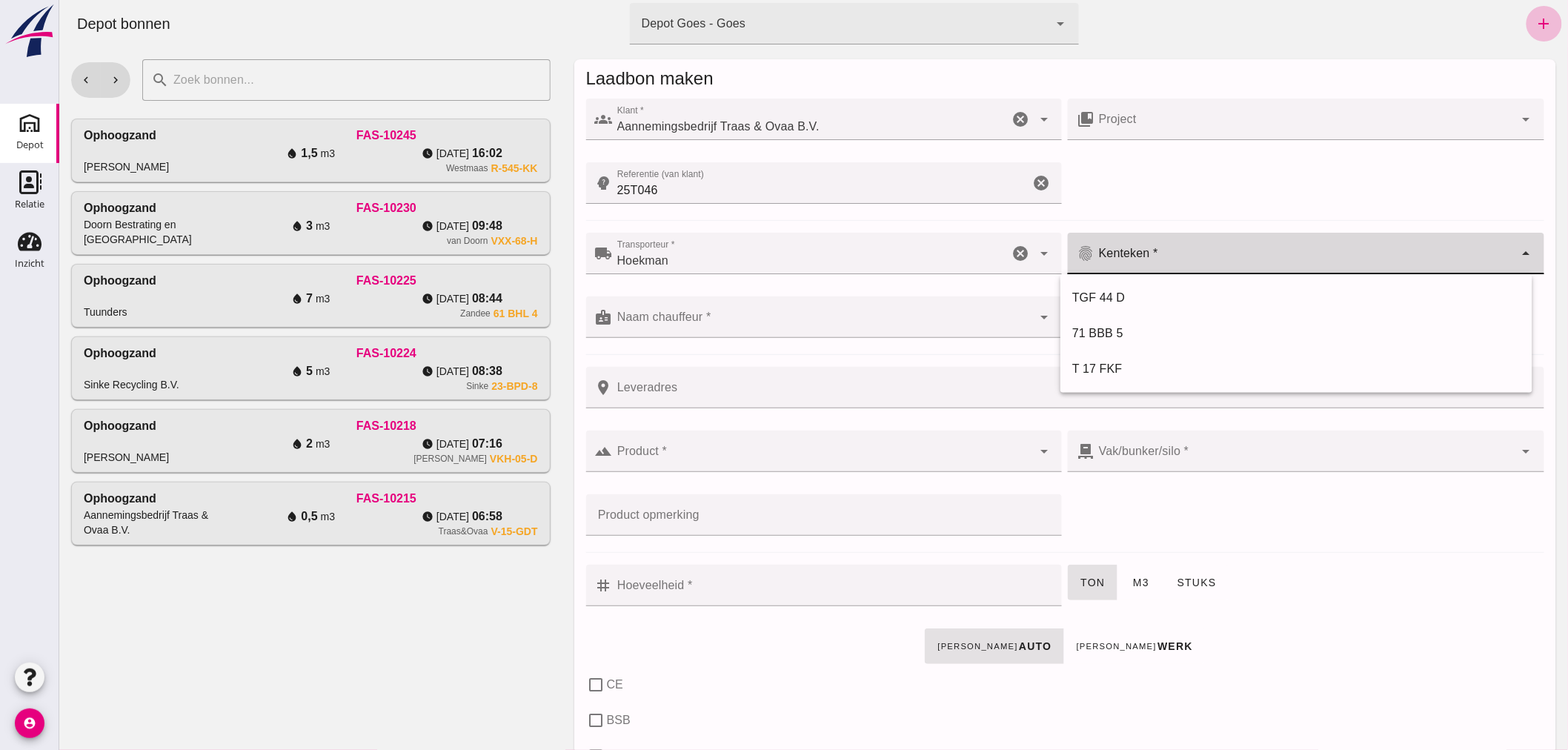
click input "Kenteken *"
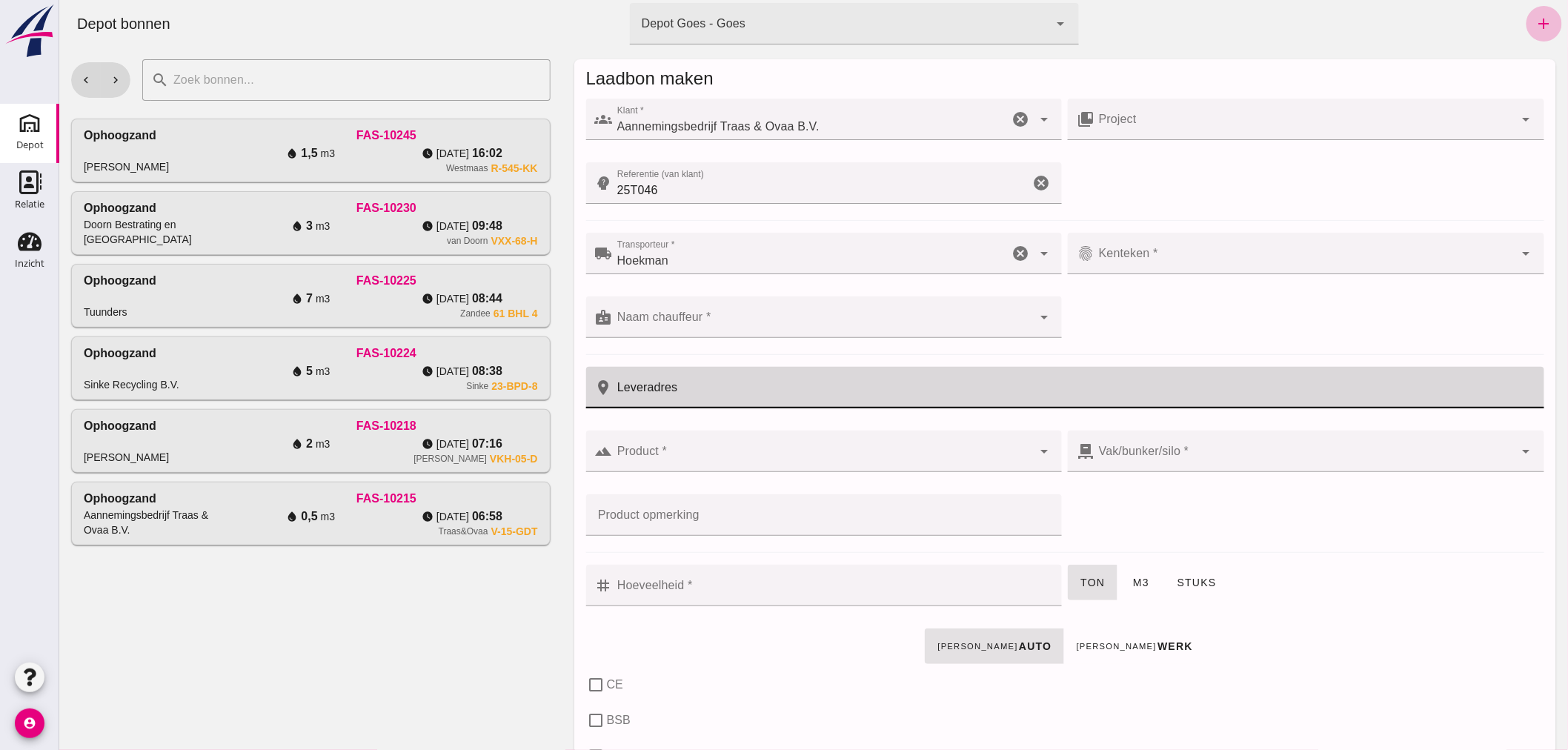
click input "Leveradres"
type input "Kwadendamme"
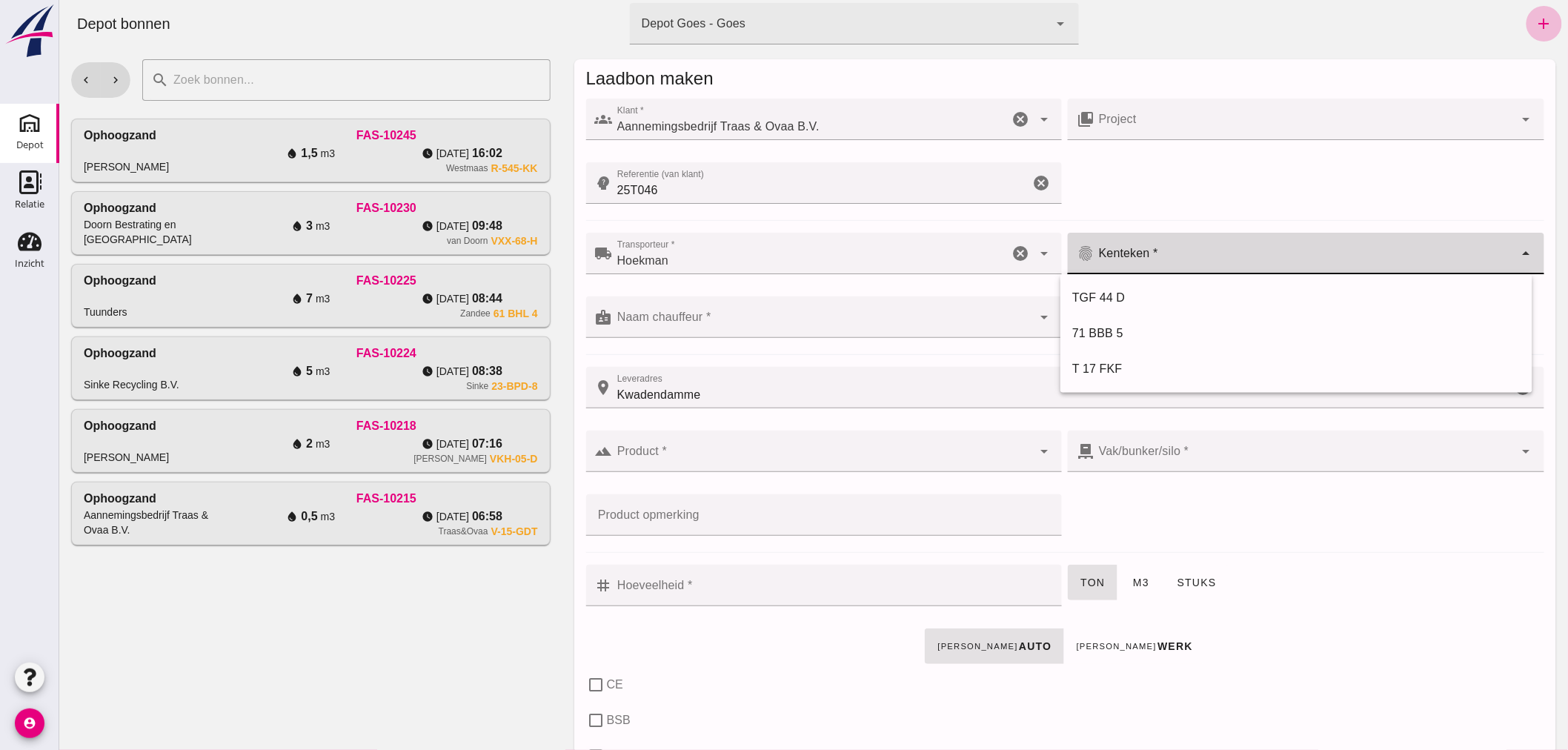
click input "Kenteken *"
type input "TBT-64-S"
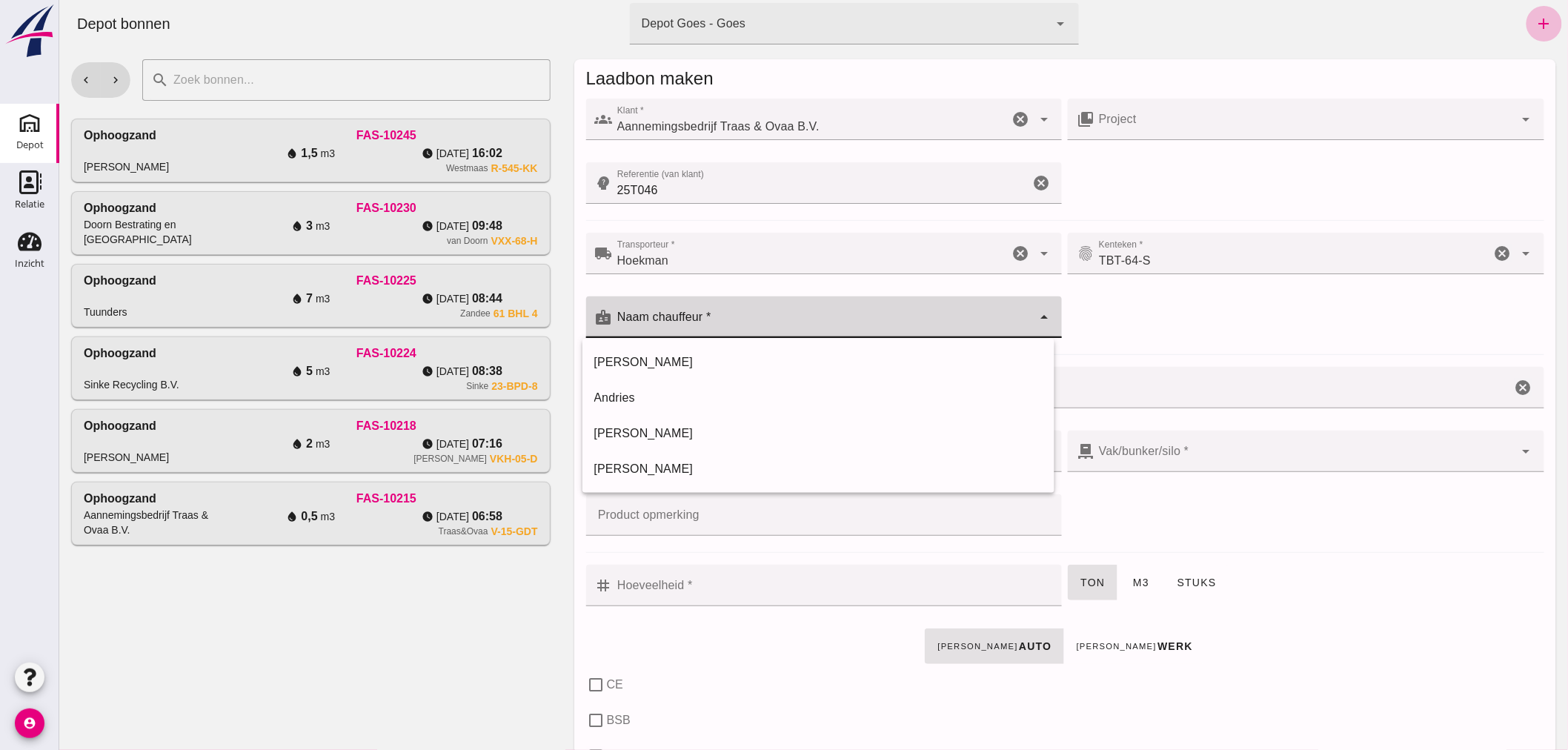
click div
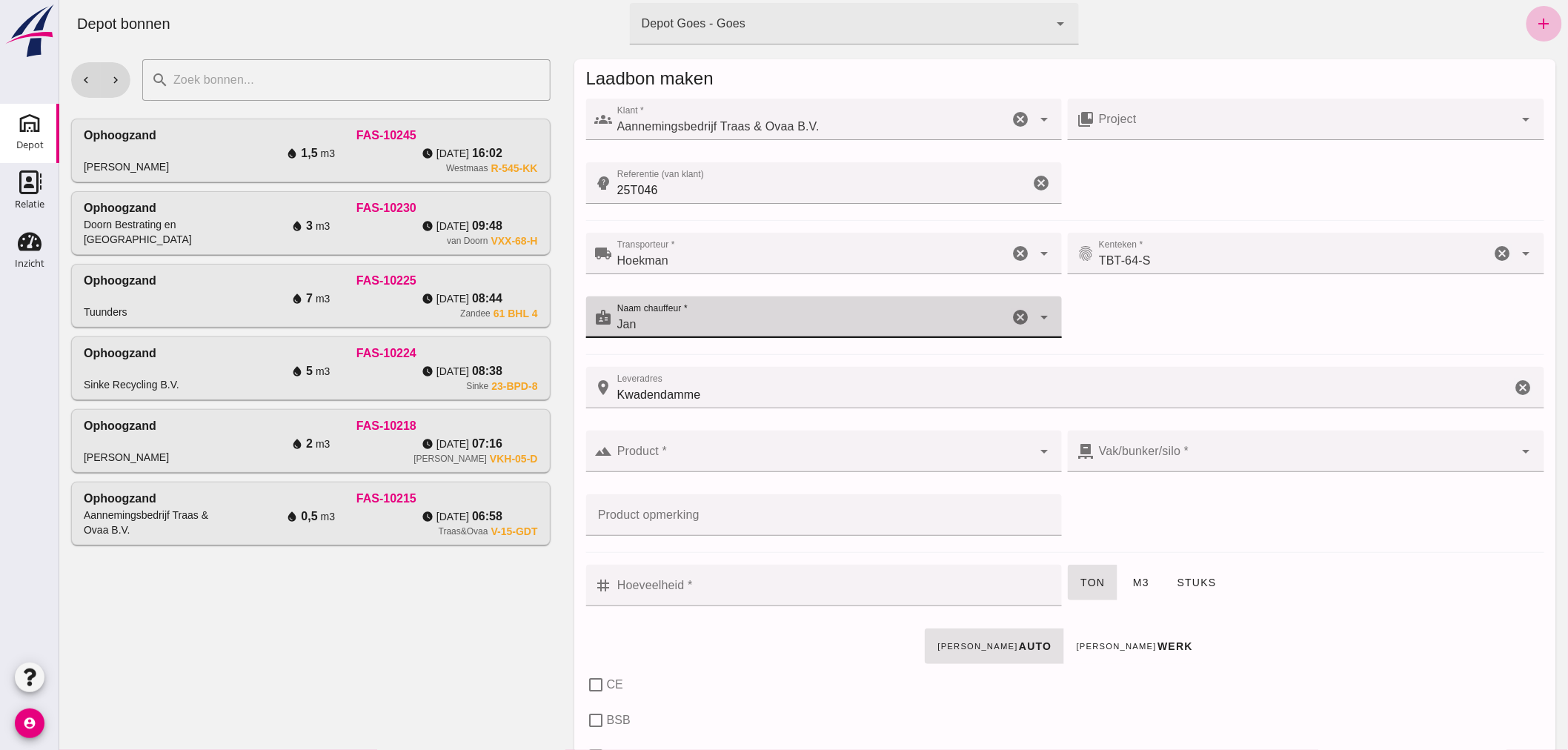
type input "Jan"
click input "Product *"
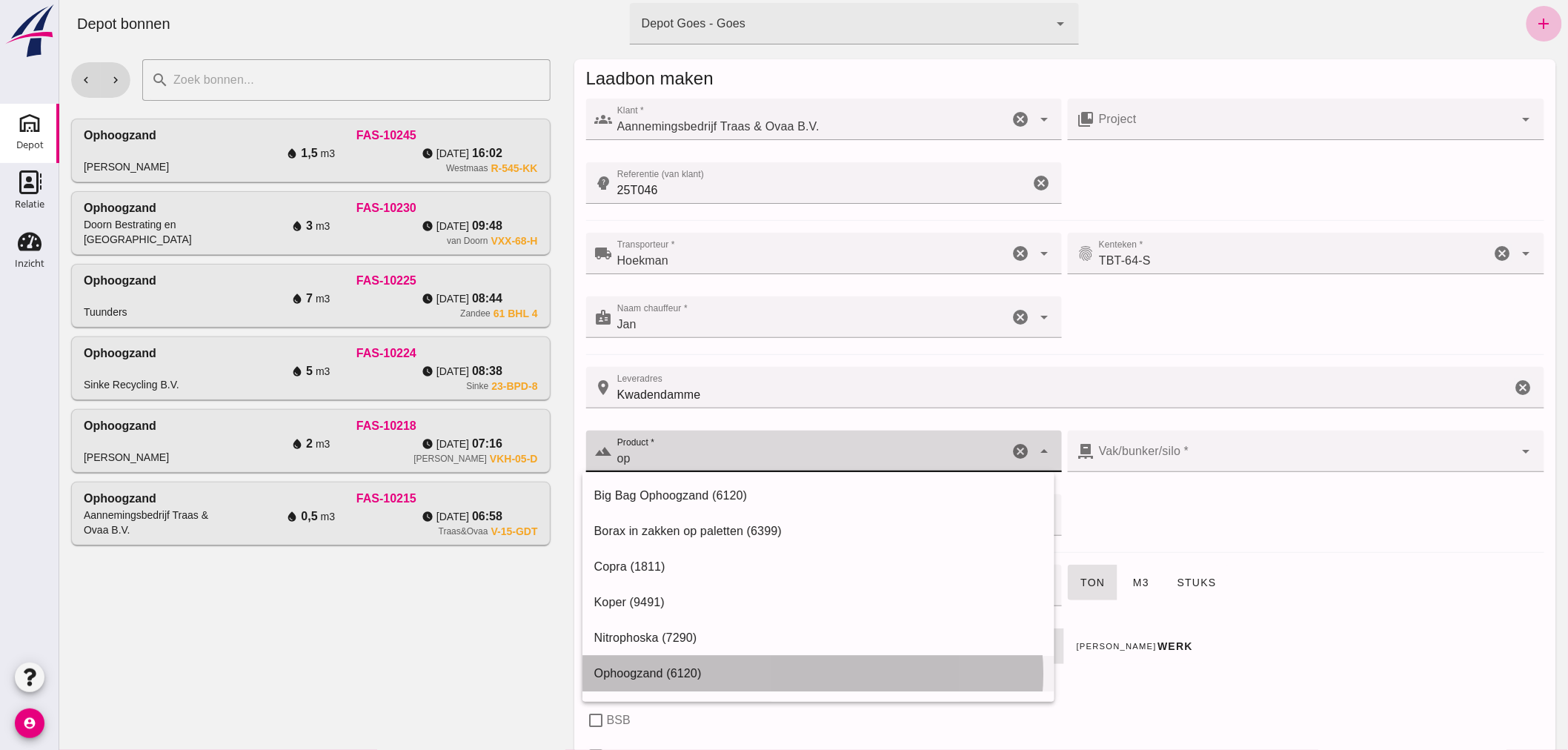
click at [757, 669] on div "Ophoogzand (6120)" at bounding box center [818, 673] width 449 height 18
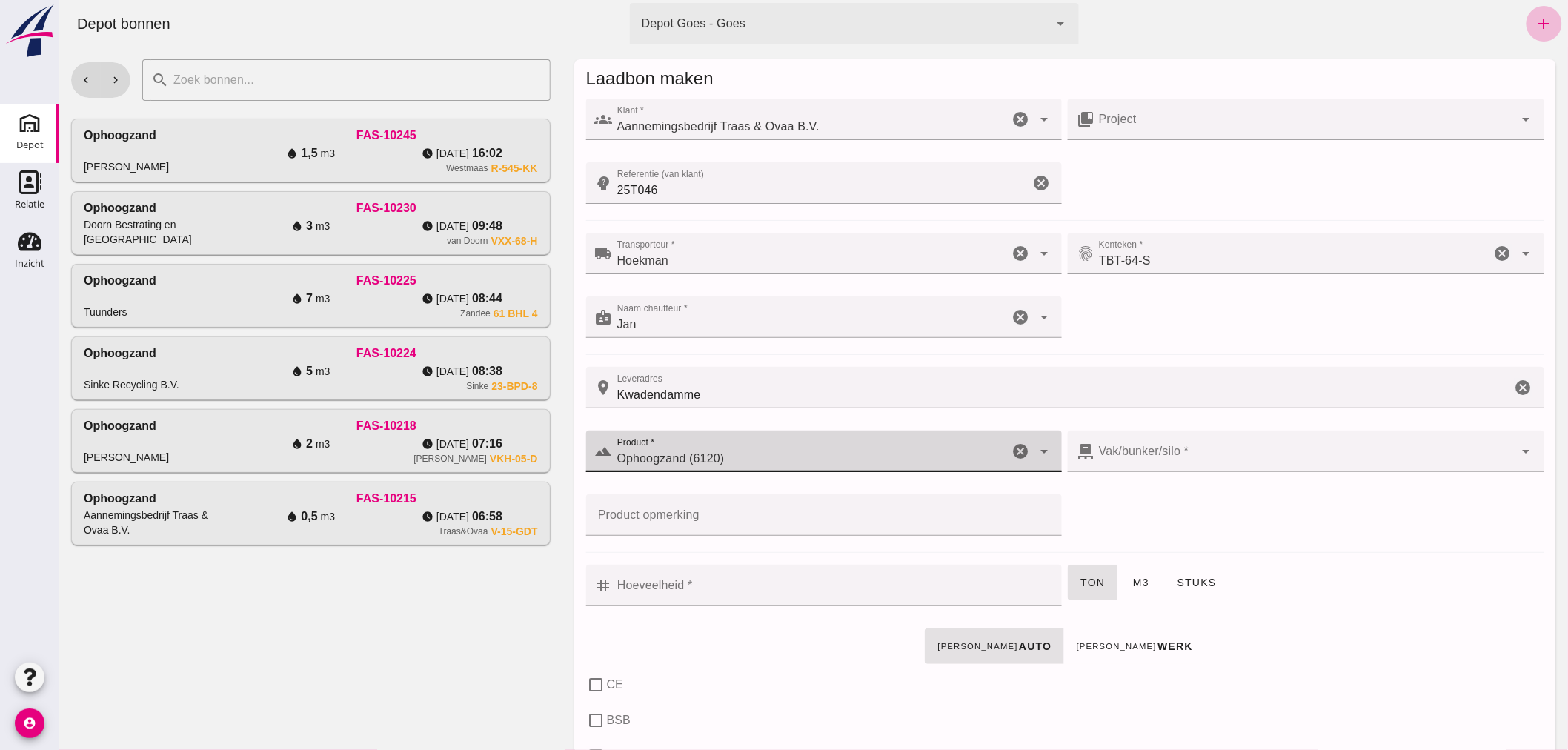
type input "Ophoogzand (6120)"
click input "Hoeveelheid *"
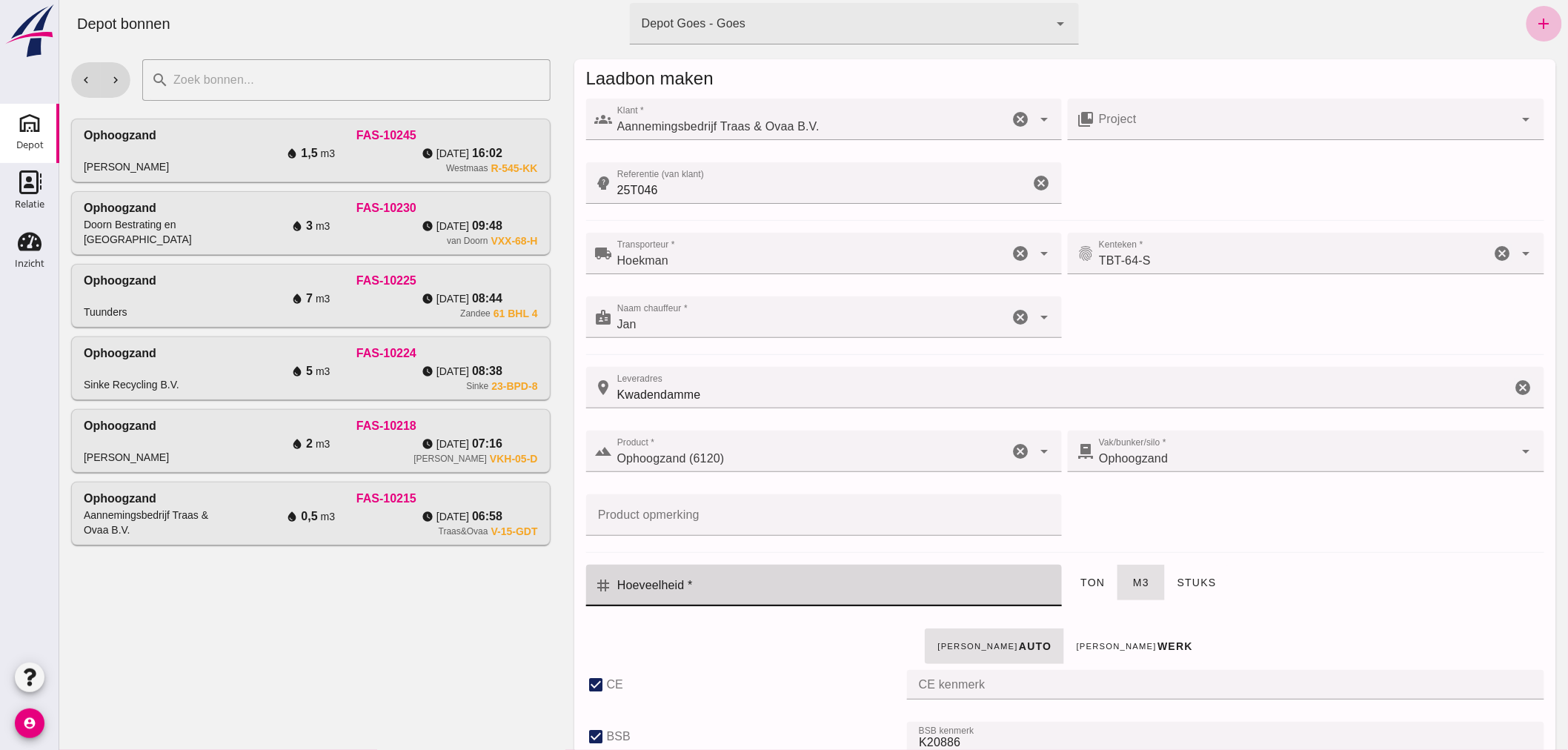
type input "38"
checkbox input "true"
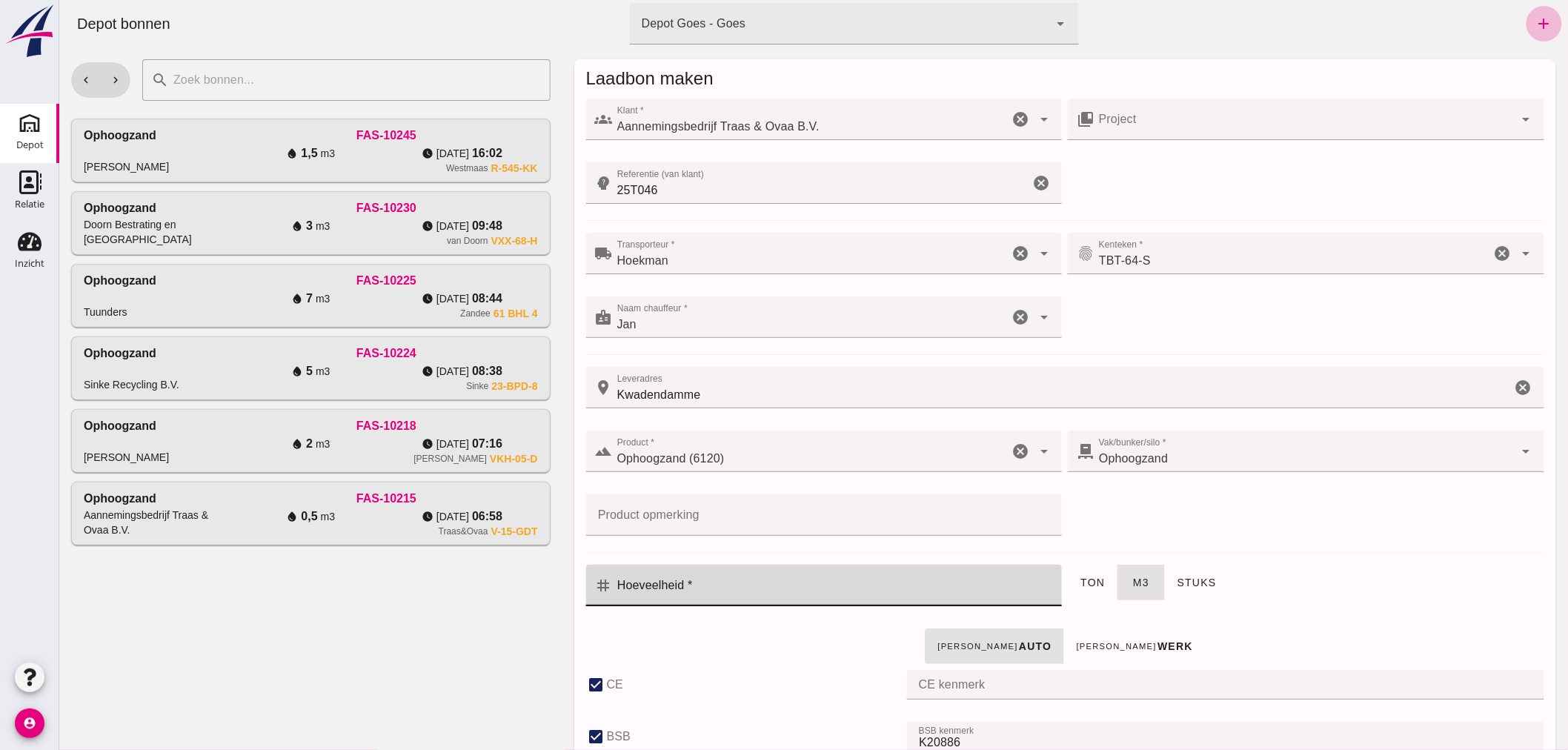
checkbox input "true"
type input "40"
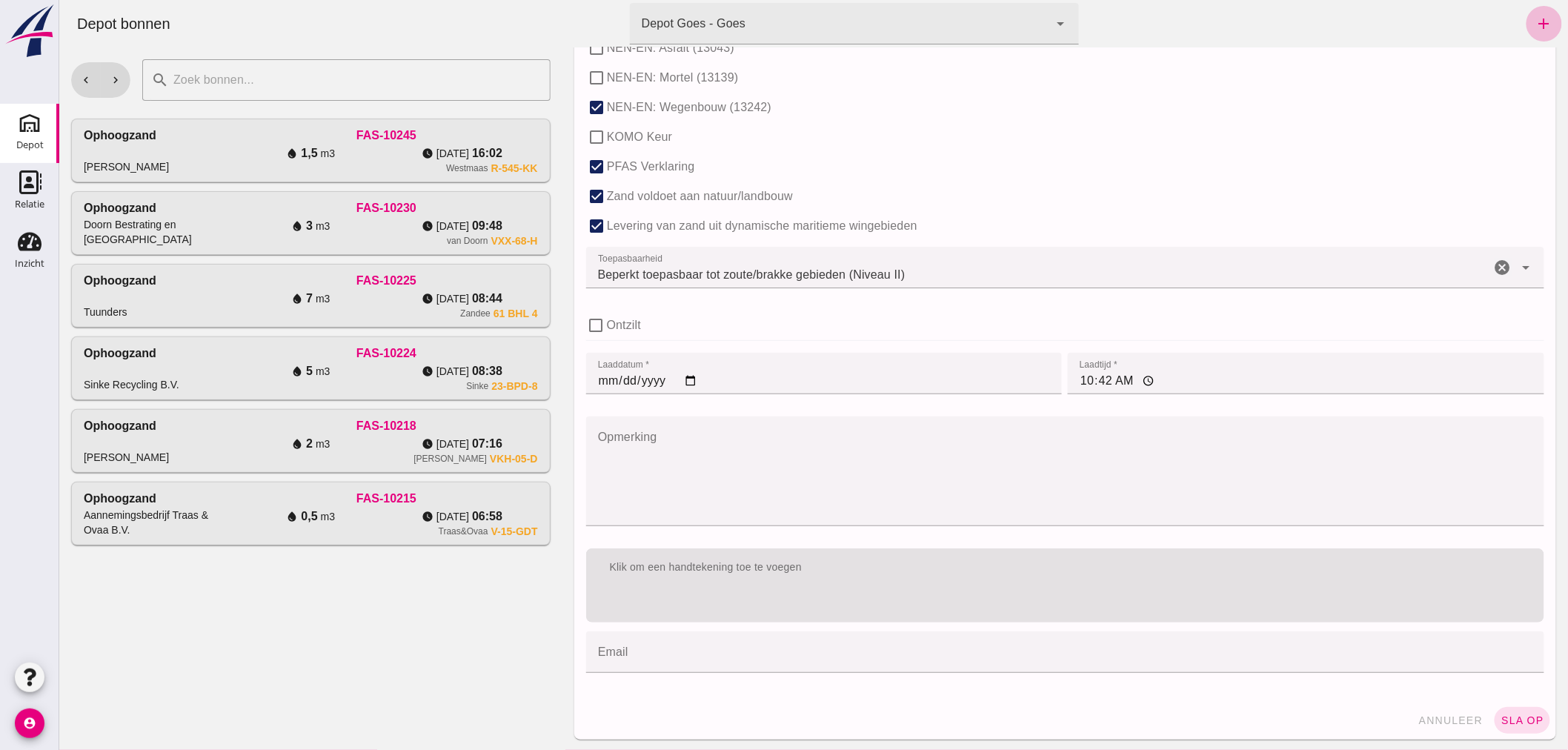
scroll to position [910, 0]
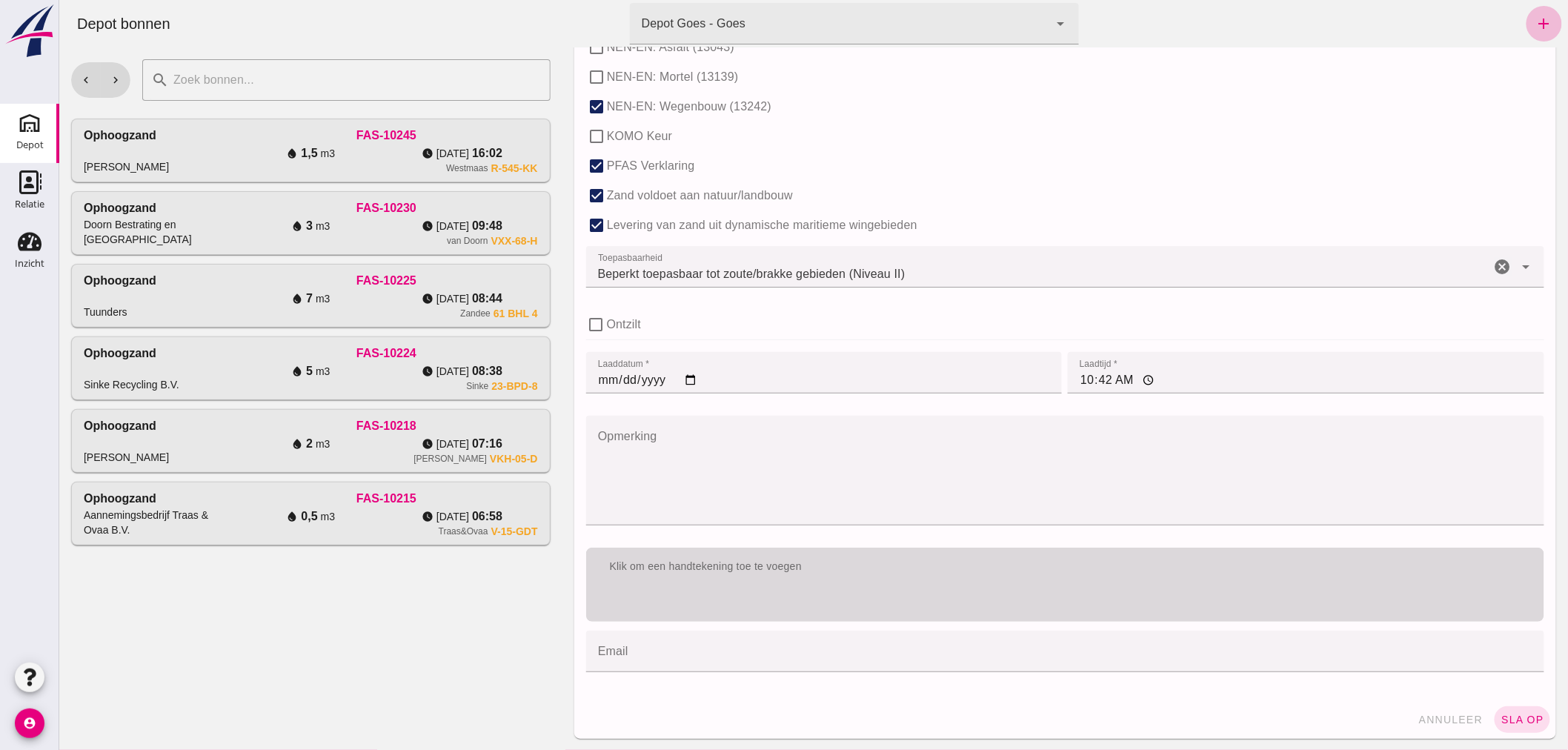
type input "12"
click div "Klik om een handtekening toe te voegen"
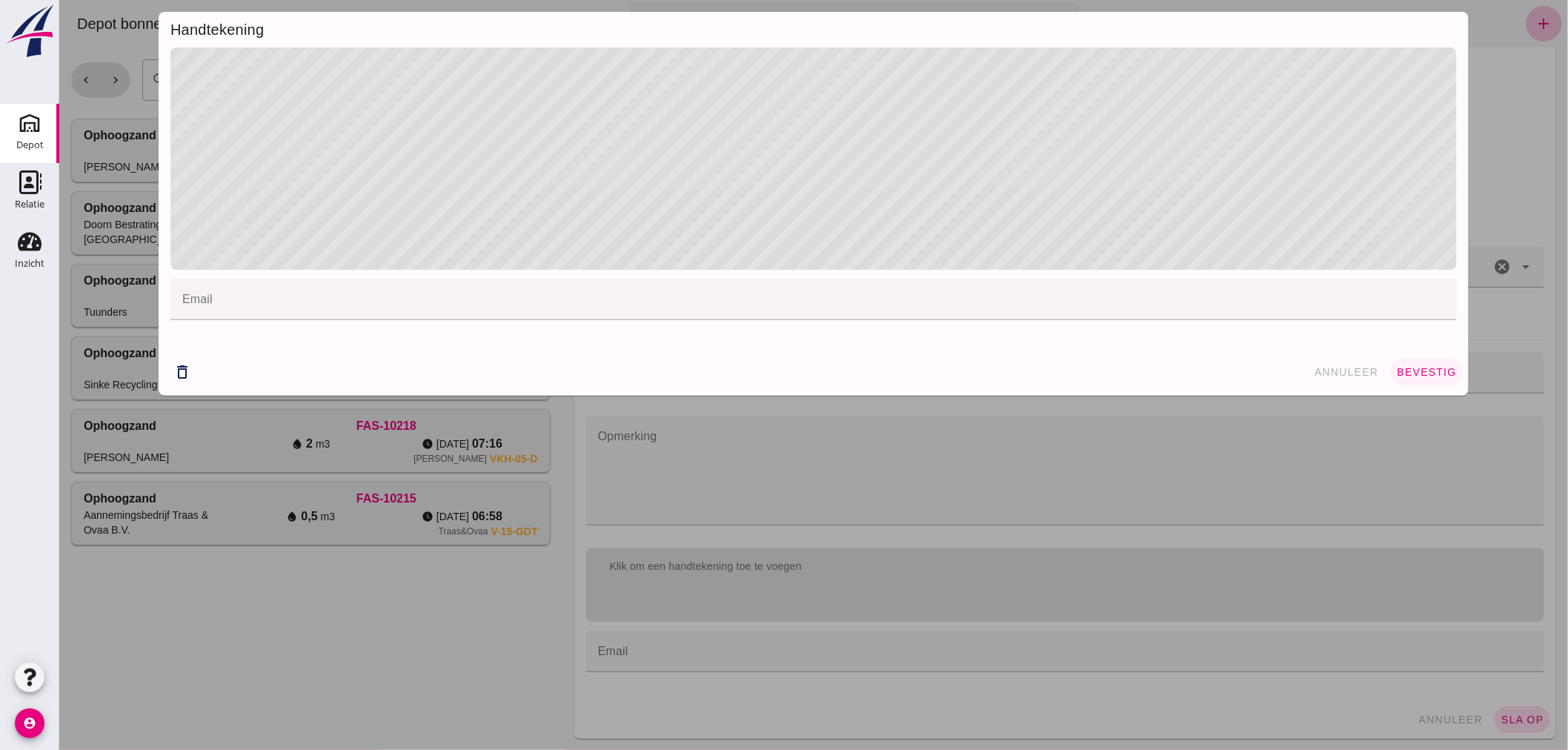
click span "bevestig"
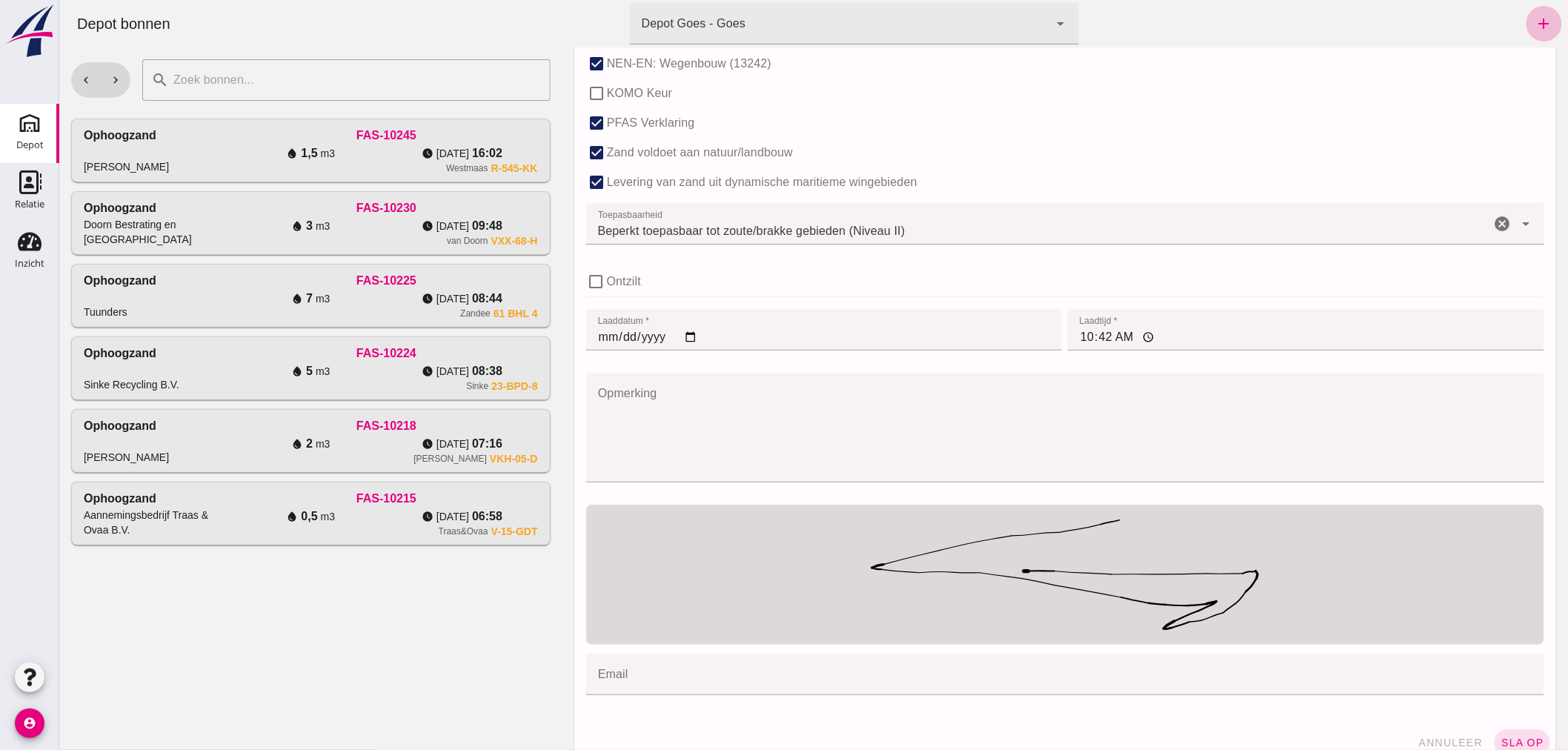
scroll to position [977, 0]
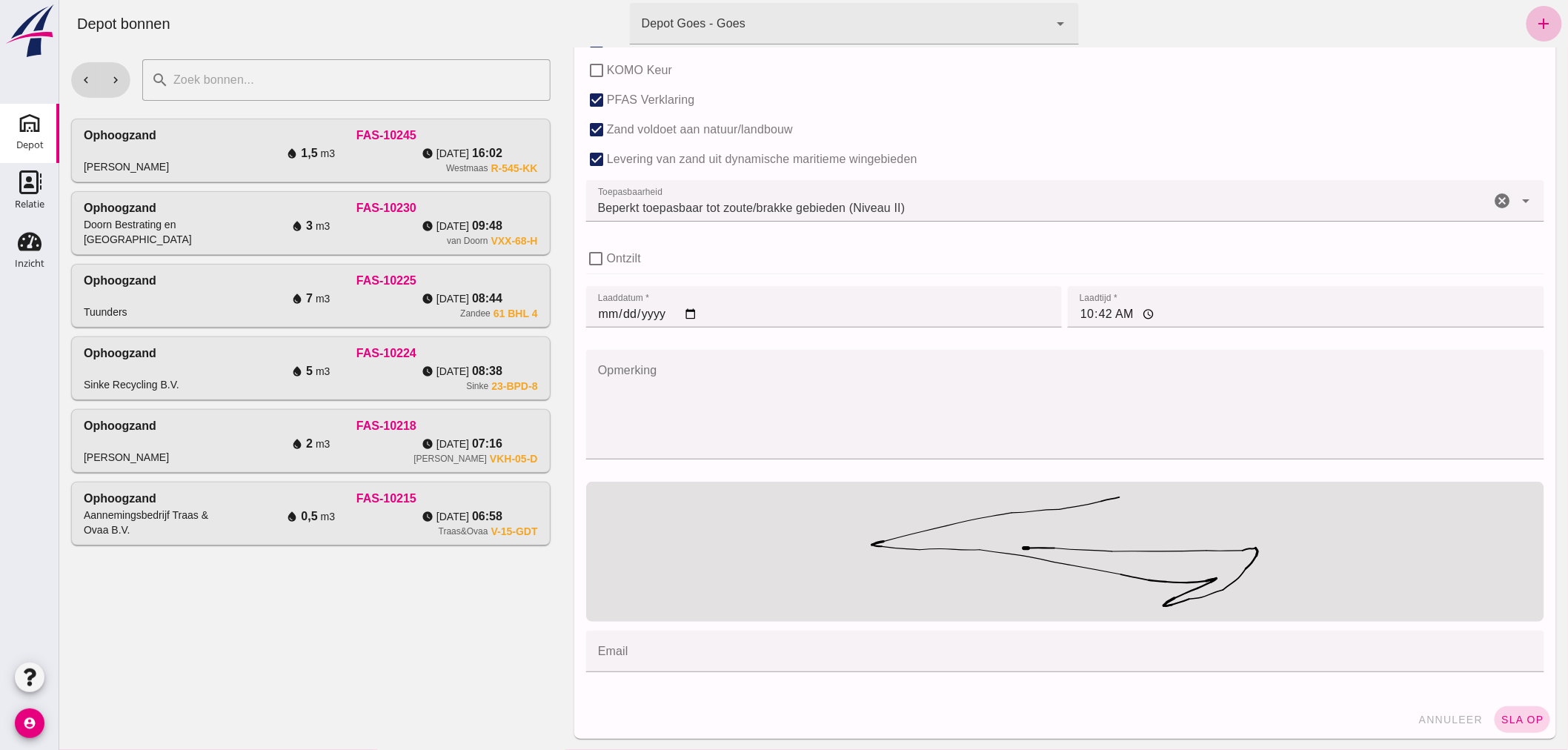
click span "sla op"
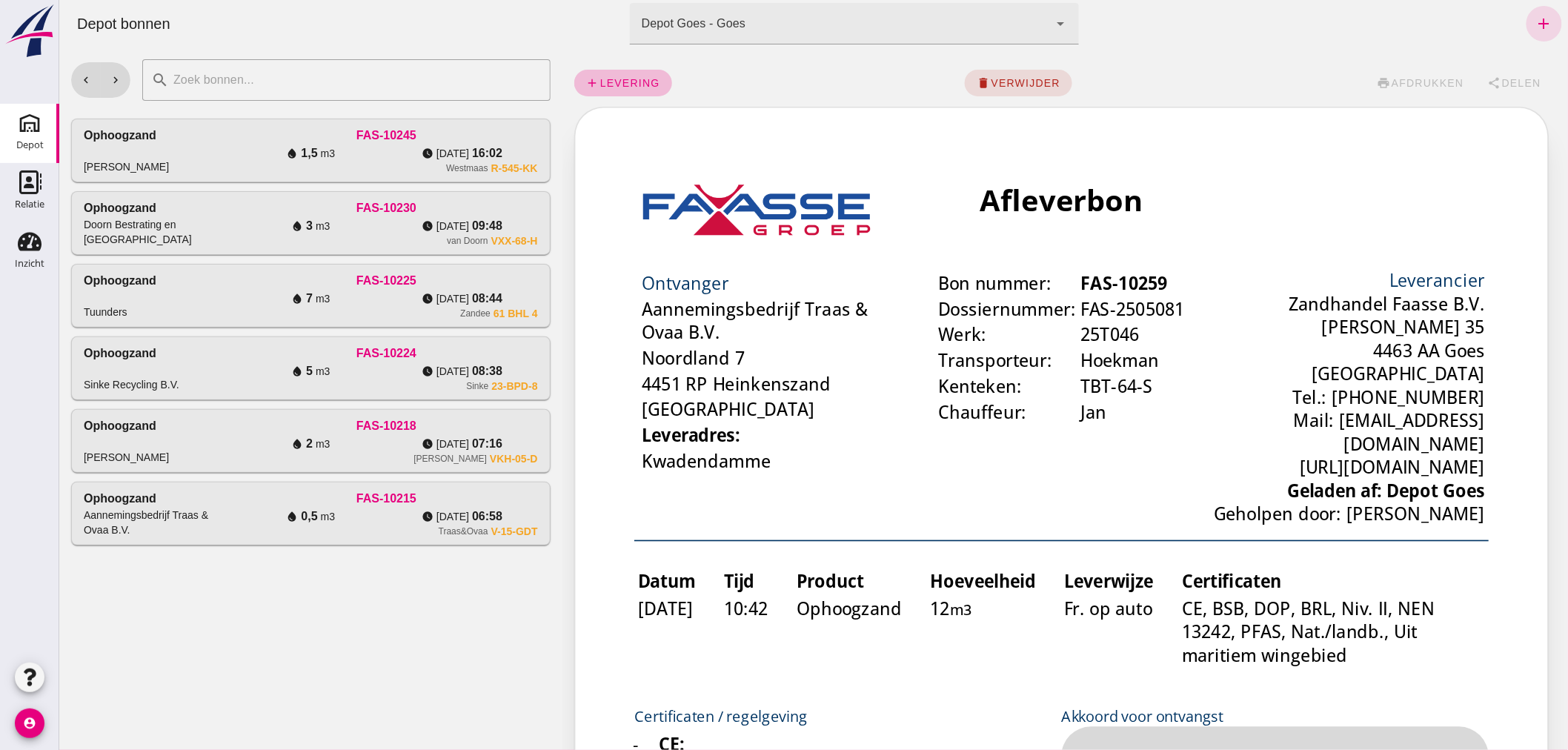
scroll to position [0, 0]
